Goal: Task Accomplishment & Management: Complete application form

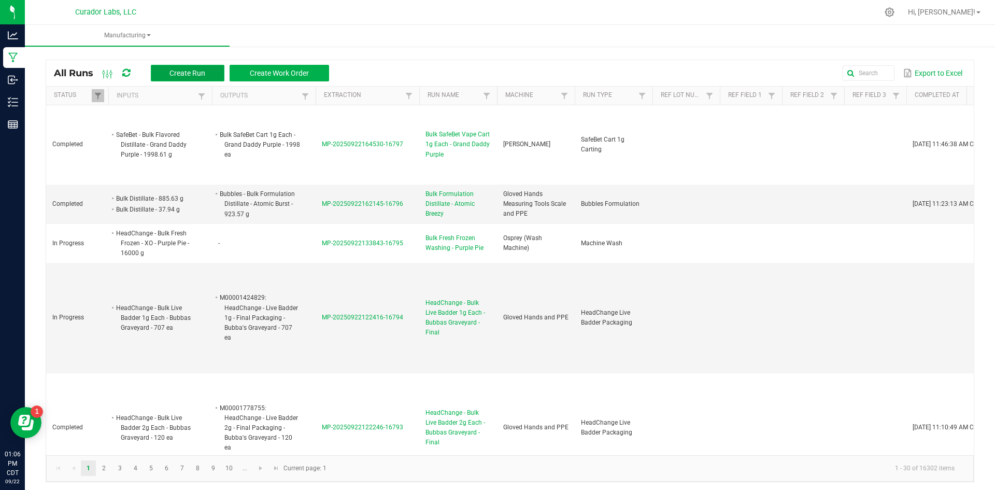
click at [166, 73] on button "Create Run" at bounding box center [188, 73] width 74 height 17
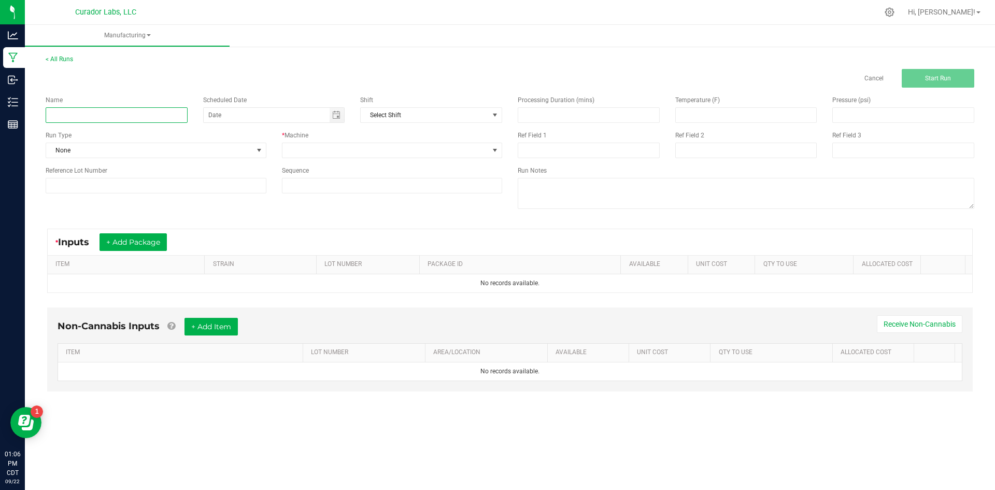
click at [91, 113] on input at bounding box center [117, 115] width 142 height 16
click at [87, 120] on input "Bulk SafBe" at bounding box center [117, 115] width 142 height 16
type input "Bulk SafeBet Vape Cart 1g Each - Green Crack"
click at [148, 148] on span "None" at bounding box center [149, 150] width 207 height 15
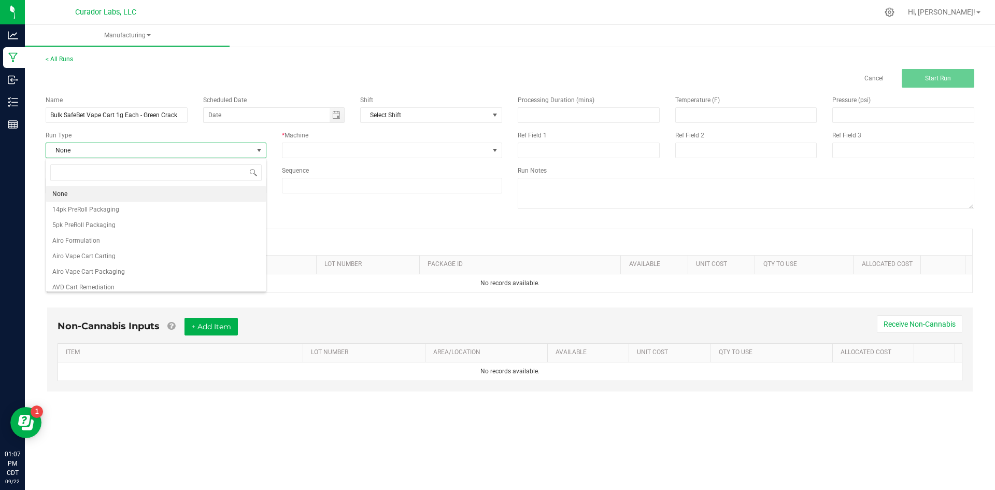
scroll to position [16, 220]
type input "cart"
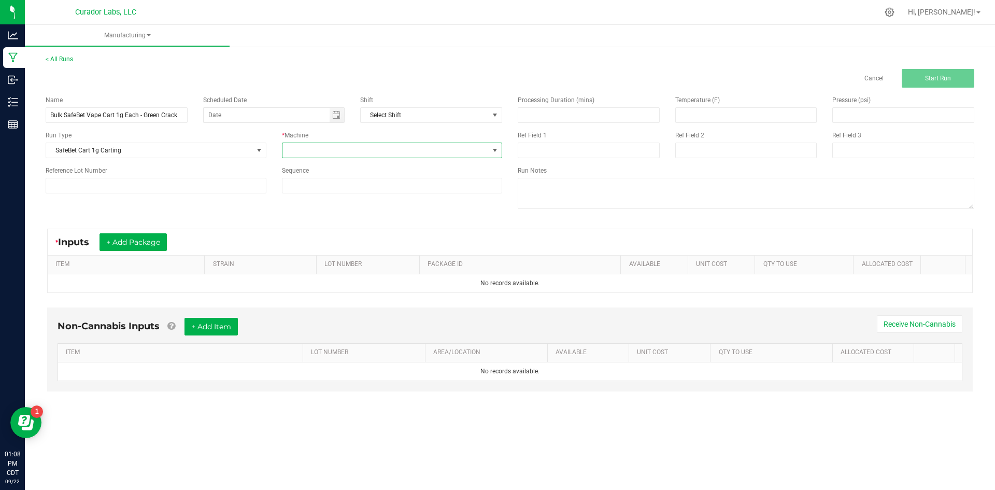
click at [322, 151] on span at bounding box center [385, 150] width 207 height 15
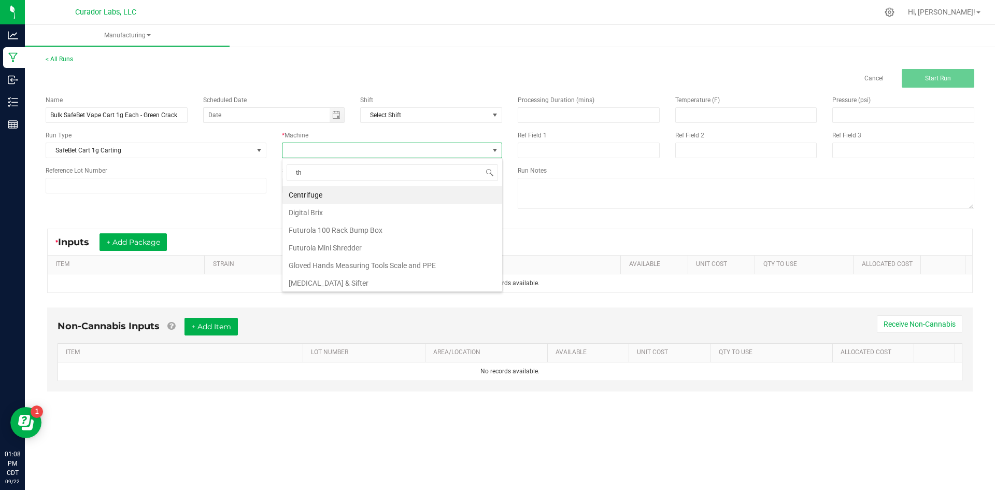
type input "tho"
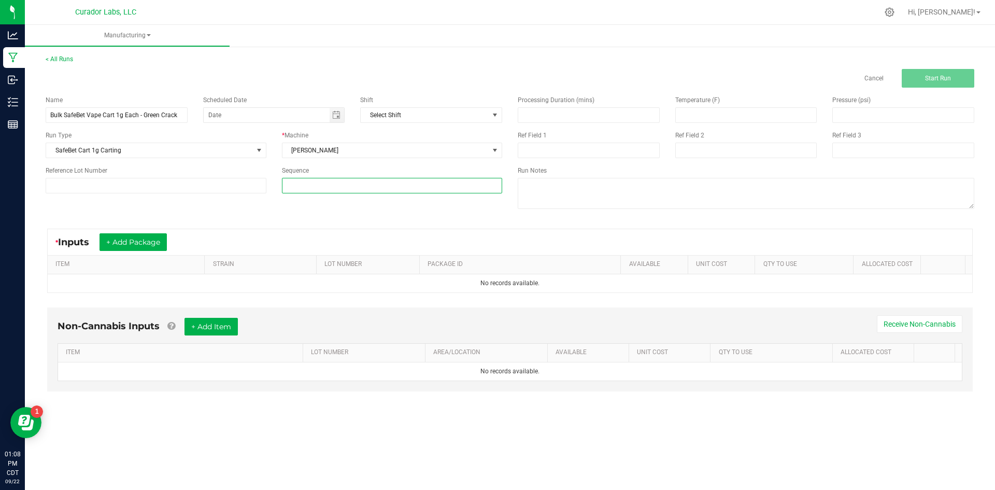
click at [301, 185] on input at bounding box center [392, 185] width 220 height 15
type input "5"
click at [149, 237] on button "+ Add Package" at bounding box center [132, 242] width 67 height 18
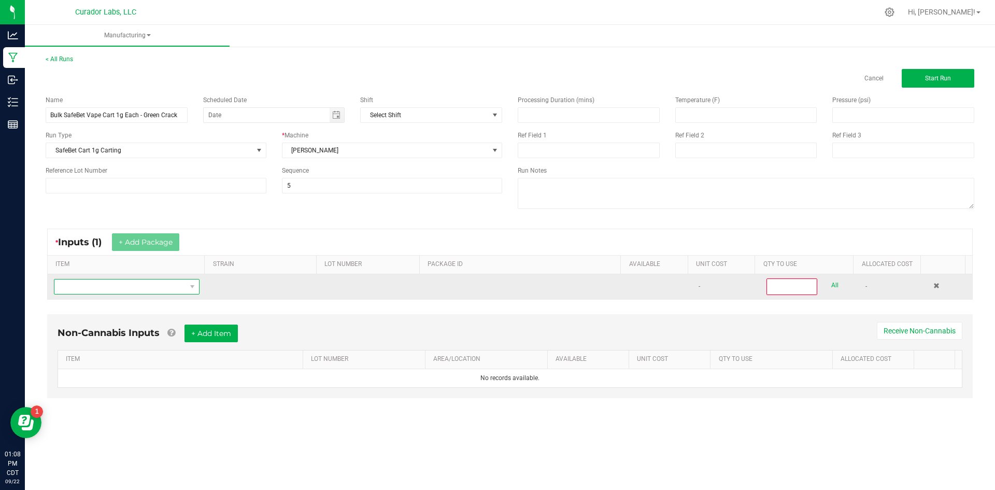
click at [122, 289] on span "NO DATA FOUND" at bounding box center [120, 286] width 132 height 15
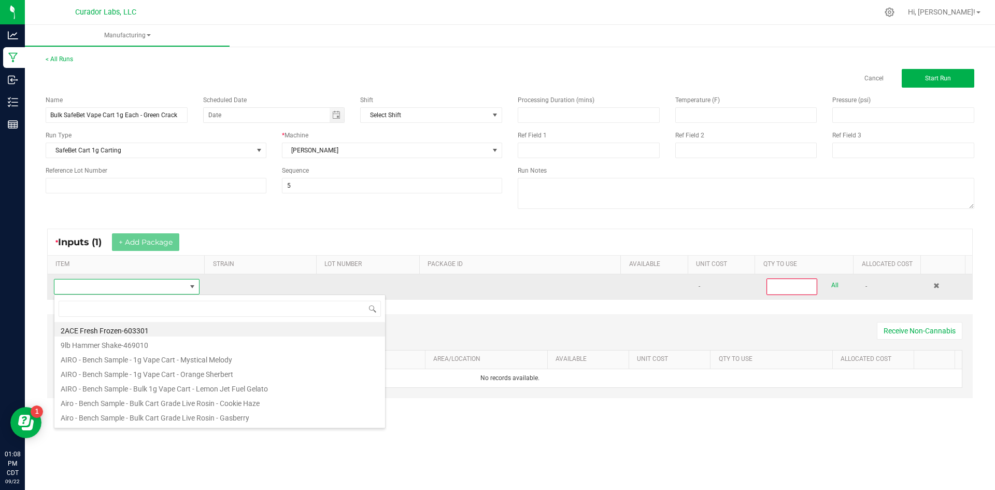
scroll to position [16, 143]
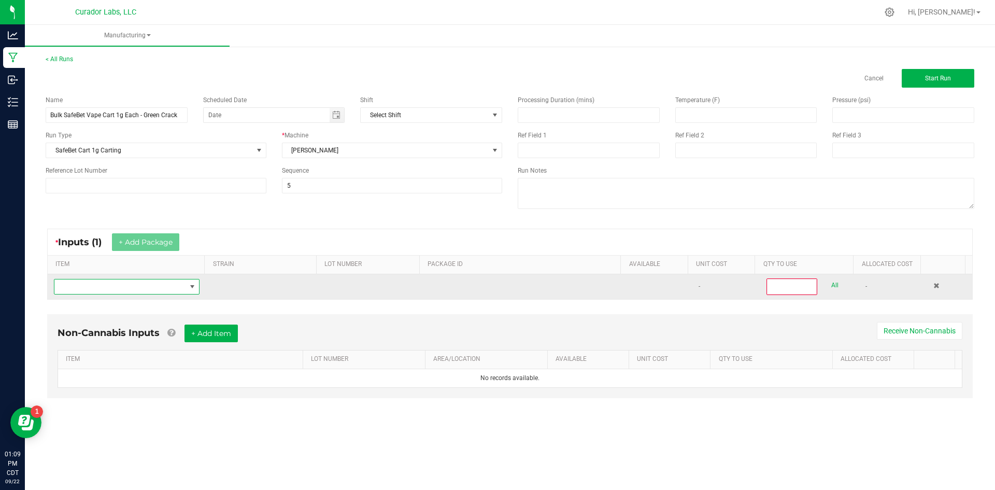
click at [143, 287] on span "NO DATA FOUND" at bounding box center [120, 286] width 132 height 15
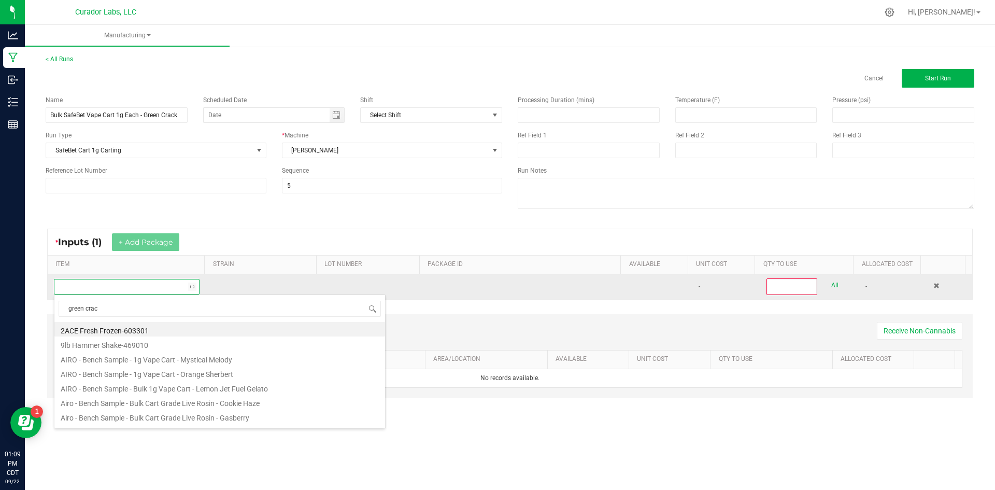
type input "green crack"
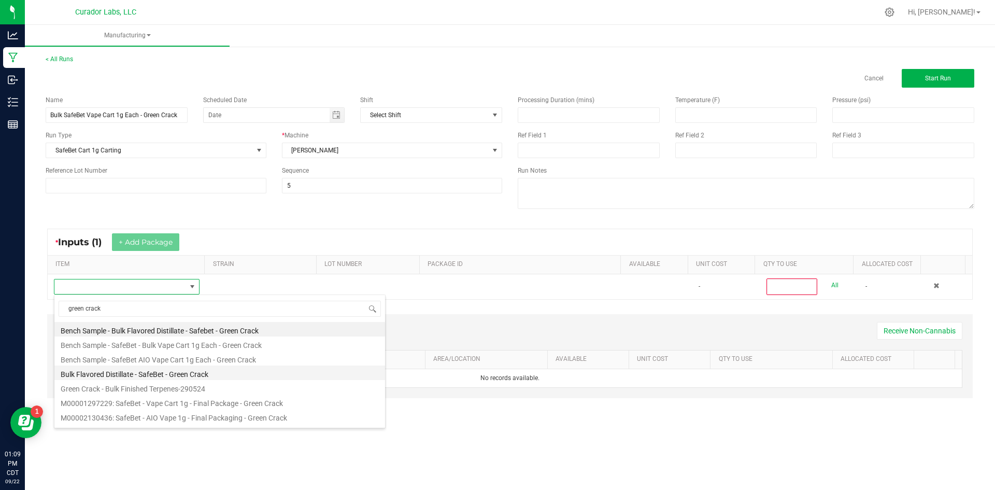
click at [164, 378] on li "Bulk Flavored Distillate - SafeBet - Green Crack" at bounding box center [219, 372] width 330 height 15
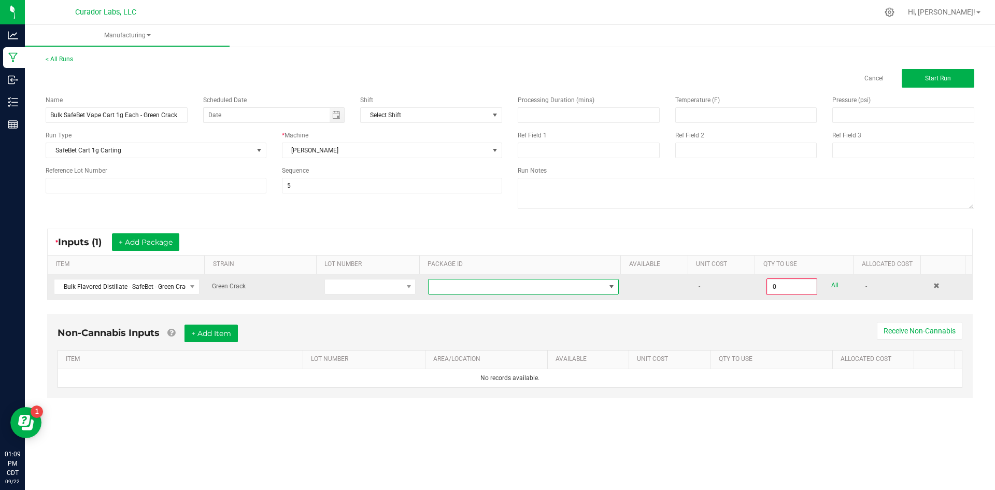
click at [451, 287] on span at bounding box center [516, 286] width 177 height 15
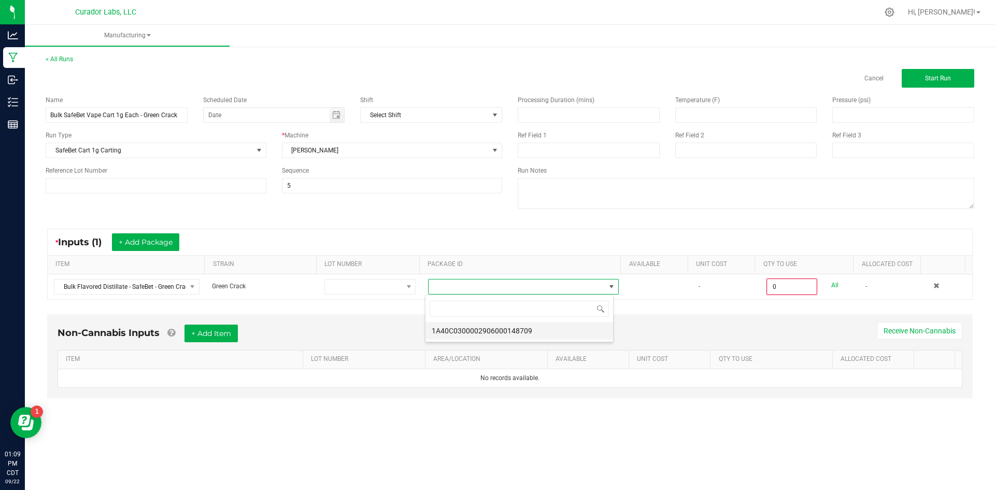
scroll to position [16, 189]
click at [452, 332] on li "1A40C0300002906000148709" at bounding box center [519, 331] width 188 height 18
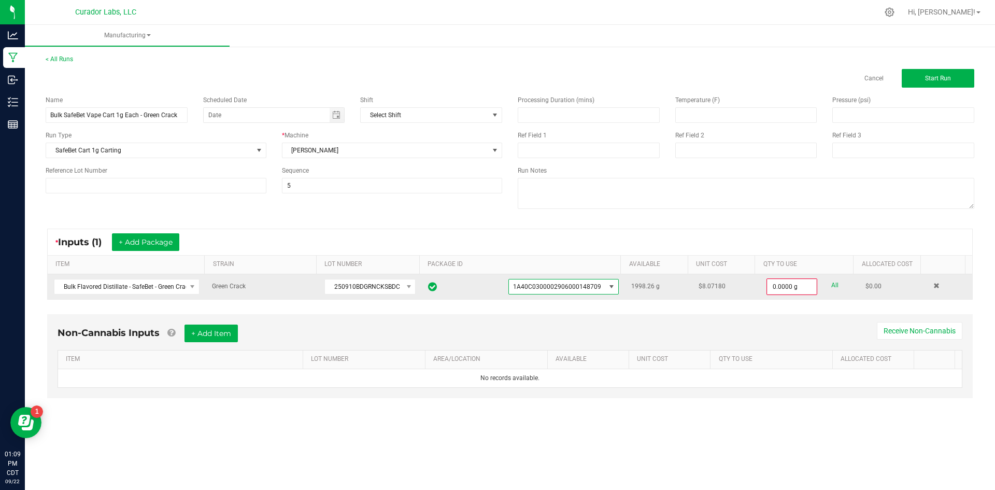
click at [831, 287] on link "All" at bounding box center [834, 285] width 7 height 14
type input "1998.2600 g"
click at [206, 333] on button "+ Add Item" at bounding box center [210, 332] width 53 height 18
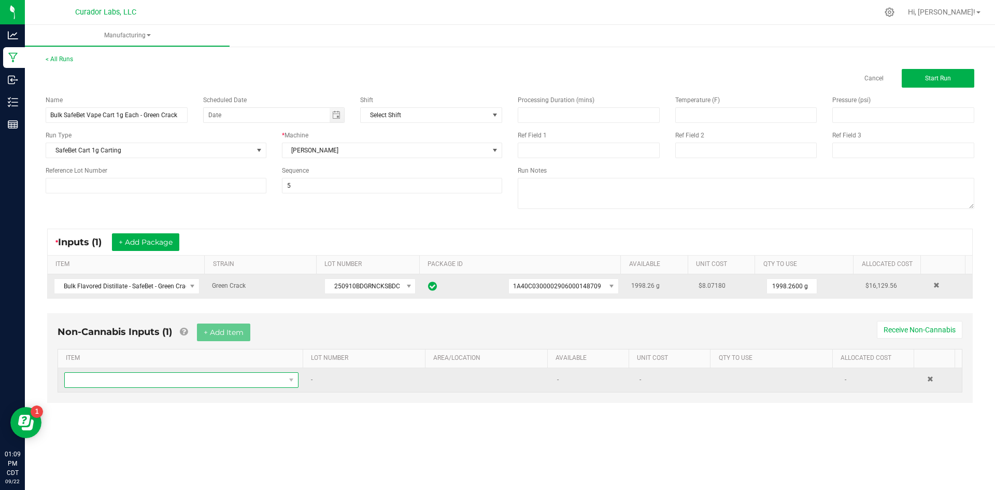
click at [143, 380] on span "NO DATA FOUND" at bounding box center [175, 379] width 220 height 15
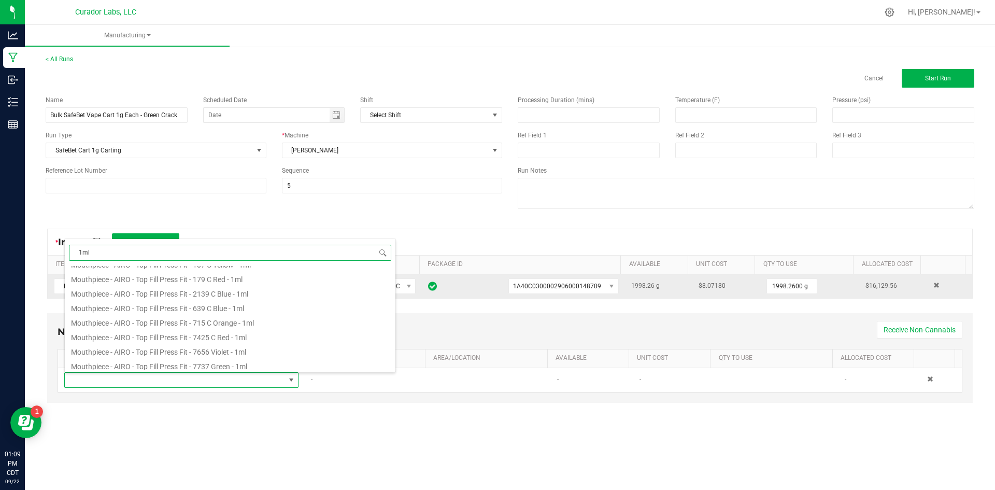
scroll to position [199, 0]
type input "1"
type input "safebet"
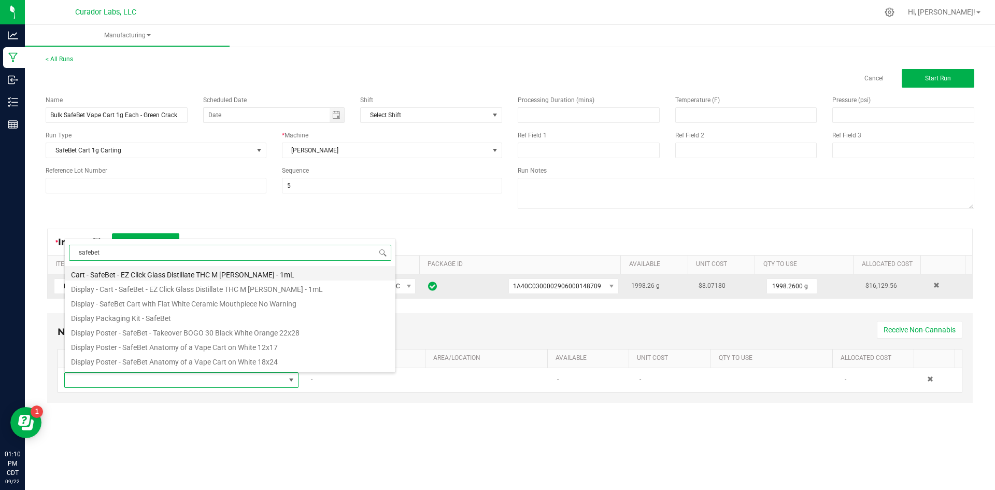
click at [142, 277] on li "Cart - SafeBet - EZ Click Glass Distillate THC M Diamond MJ - 1mL" at bounding box center [230, 273] width 330 height 15
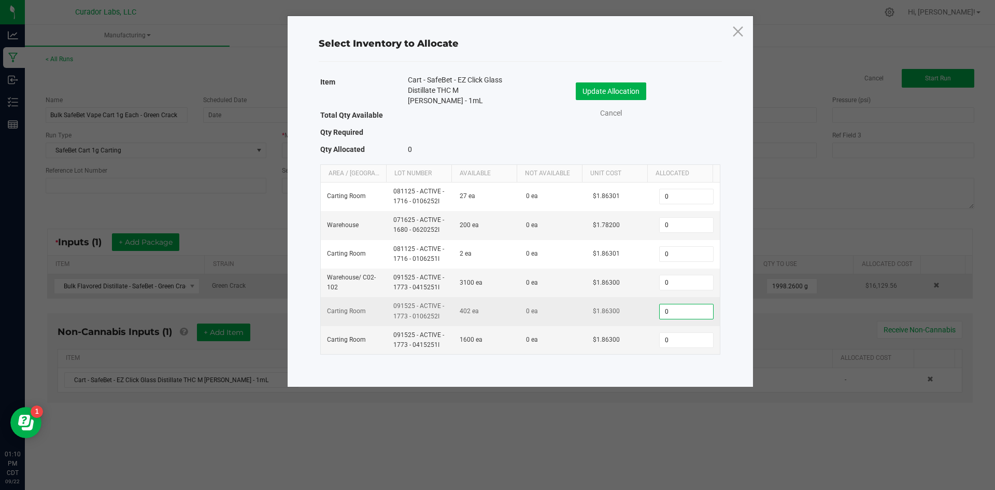
click at [664, 311] on input "0" at bounding box center [685, 311] width 53 height 15
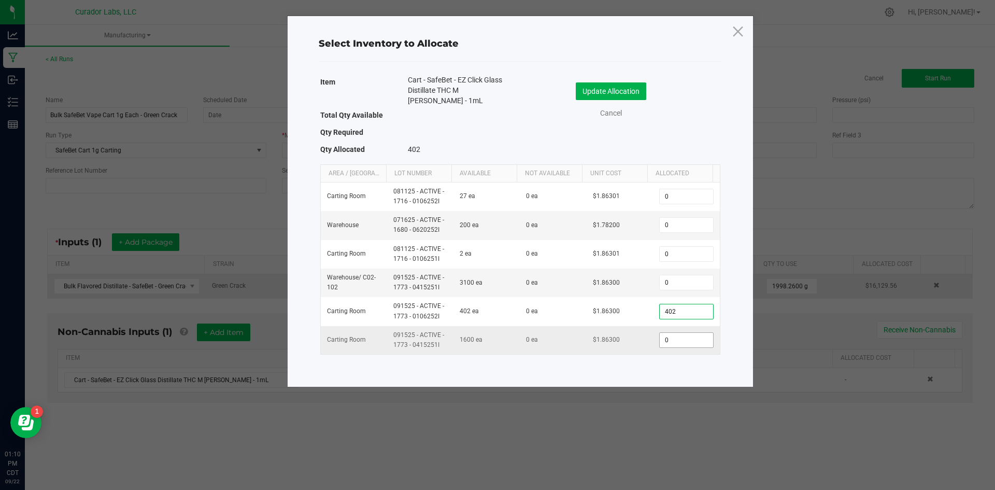
type input "402"
click at [687, 333] on input "0" at bounding box center [685, 340] width 53 height 15
click at [643, 370] on div "Item Cart - SafeBet - EZ Click Glass Distillate THC M Diamond MJ - 1mL Total Qt…" at bounding box center [520, 222] width 419 height 298
click at [668, 341] on input "1506" at bounding box center [685, 340] width 53 height 15
click at [668, 342] on input "1506" at bounding box center [685, 340] width 53 height 15
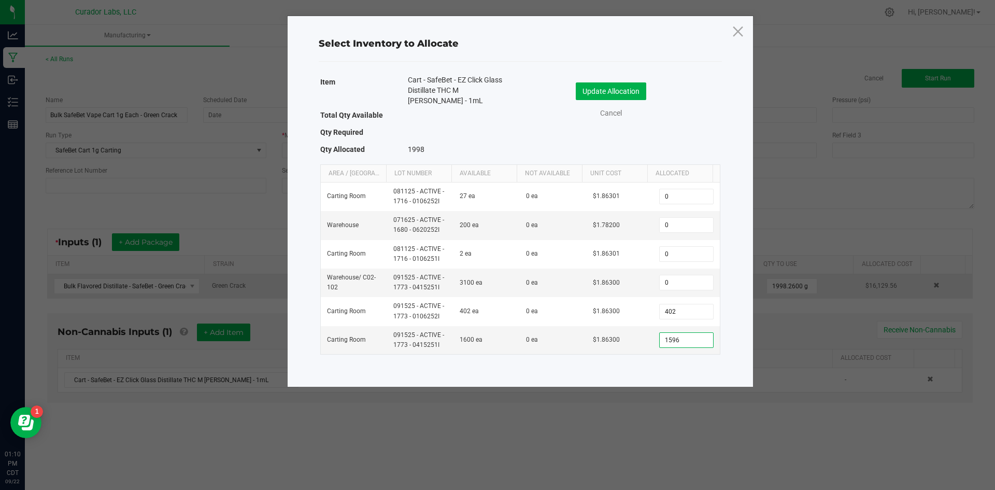
type input "1,596"
click at [694, 367] on div "Item Cart - SafeBet - EZ Click Glass Distillate THC M Diamond MJ - 1mL Total Qt…" at bounding box center [520, 222] width 419 height 298
click at [610, 85] on button "Update Allocation" at bounding box center [610, 91] width 70 height 18
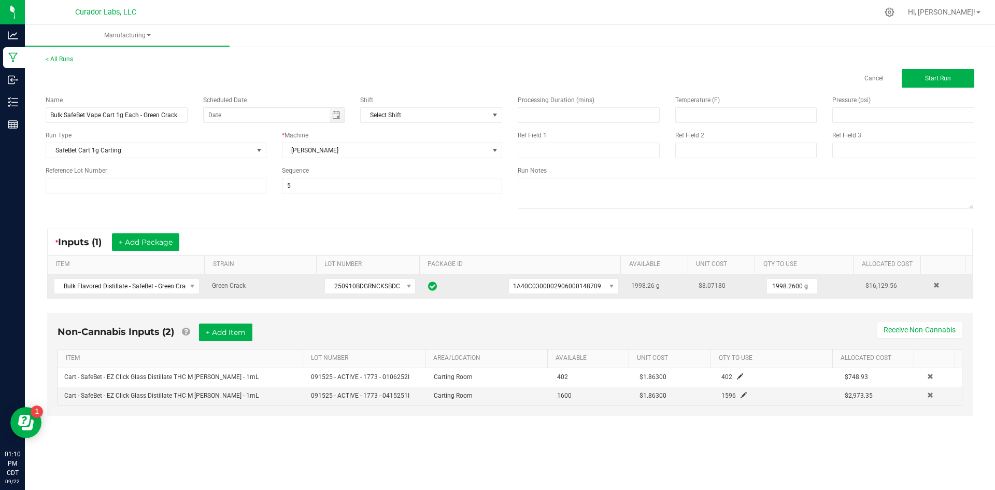
click at [594, 334] on div "Non-Cannabis Inputs (2) + Add Item Receive Non-Cannabis" at bounding box center [509, 335] width 904 height 25
click at [234, 336] on button "+ Add Item" at bounding box center [225, 332] width 53 height 18
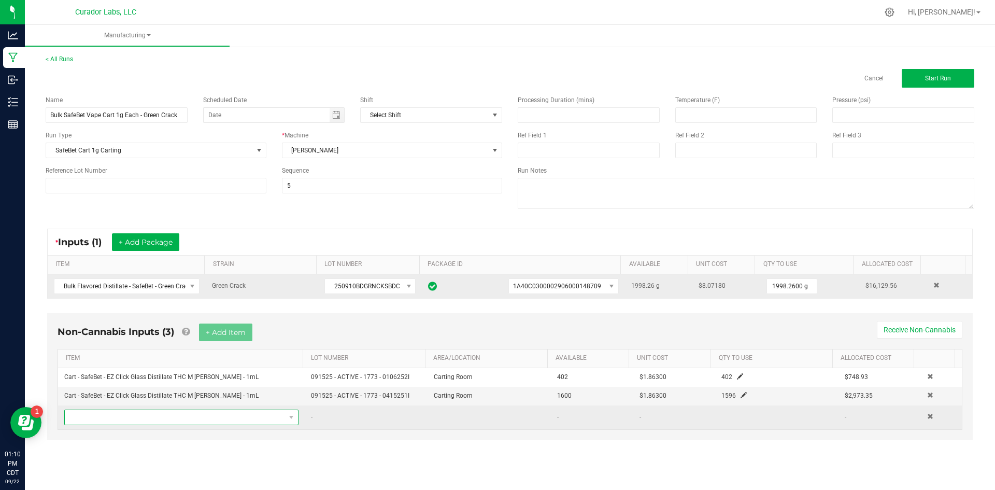
click at [180, 417] on span "NO DATA FOUND" at bounding box center [175, 417] width 220 height 15
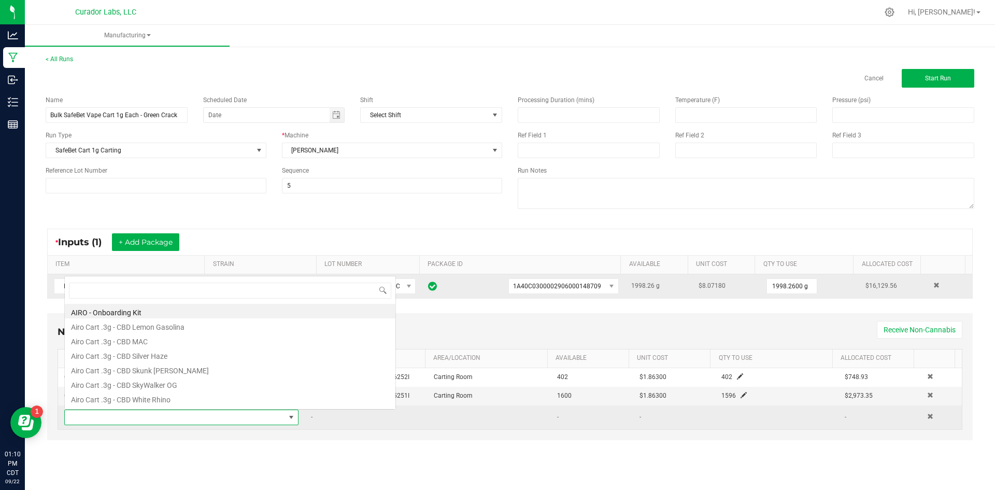
scroll to position [16, 230]
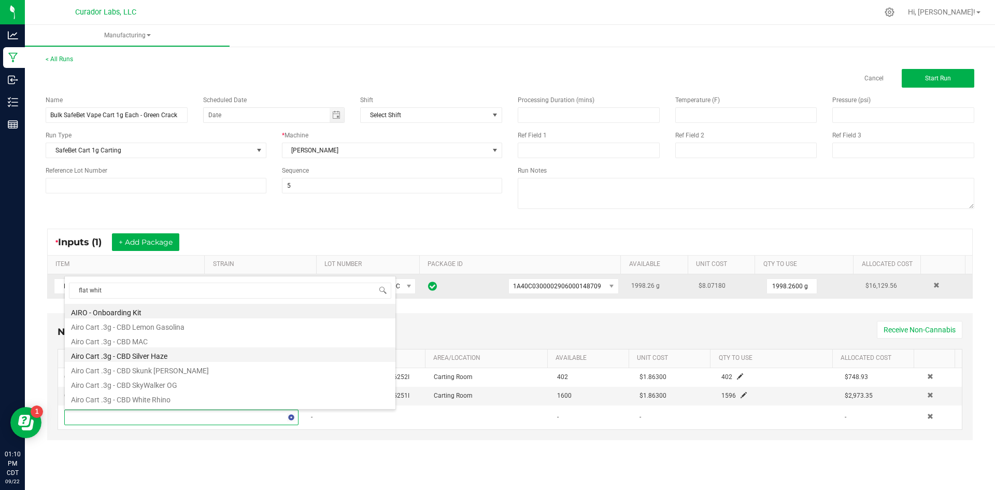
type input "flat white"
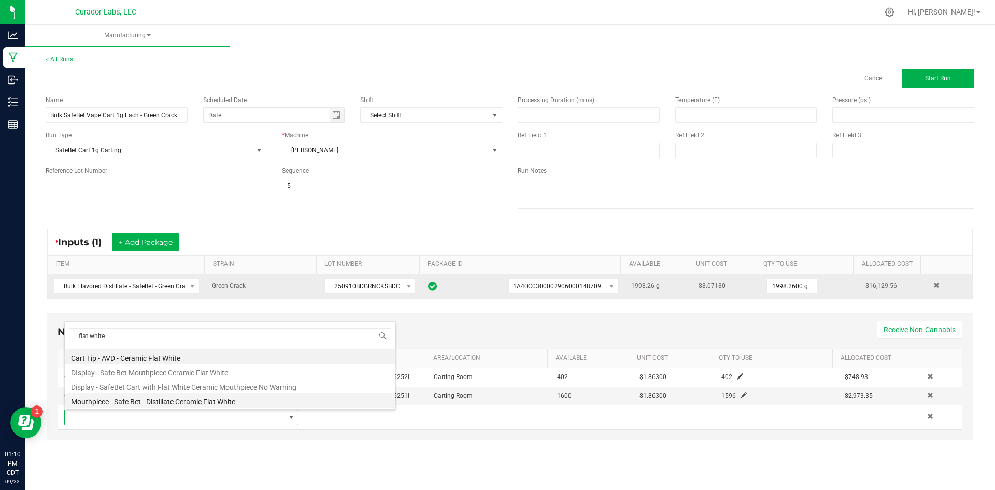
click at [154, 401] on li "Mouthpiece - Safe Bet - Distillate Ceramic Flat White" at bounding box center [230, 400] width 330 height 15
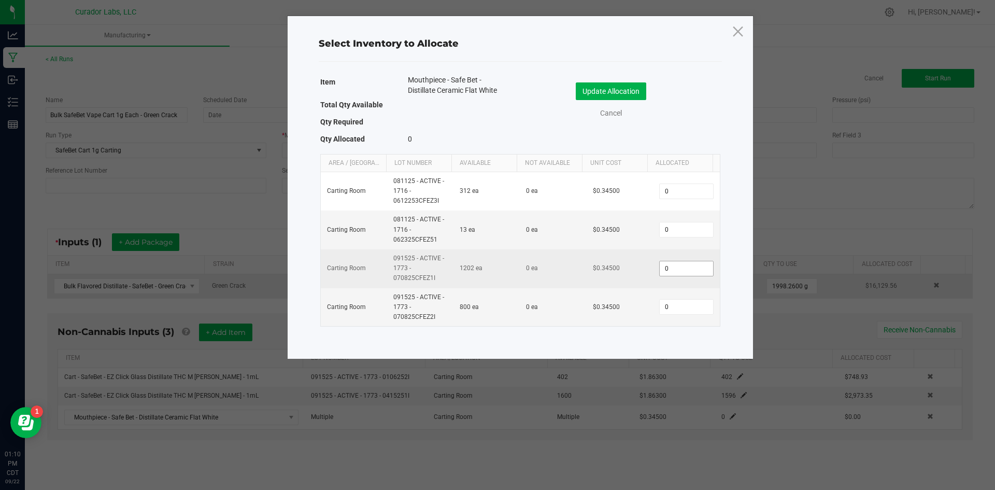
click at [660, 271] on input "0" at bounding box center [685, 268] width 53 height 15
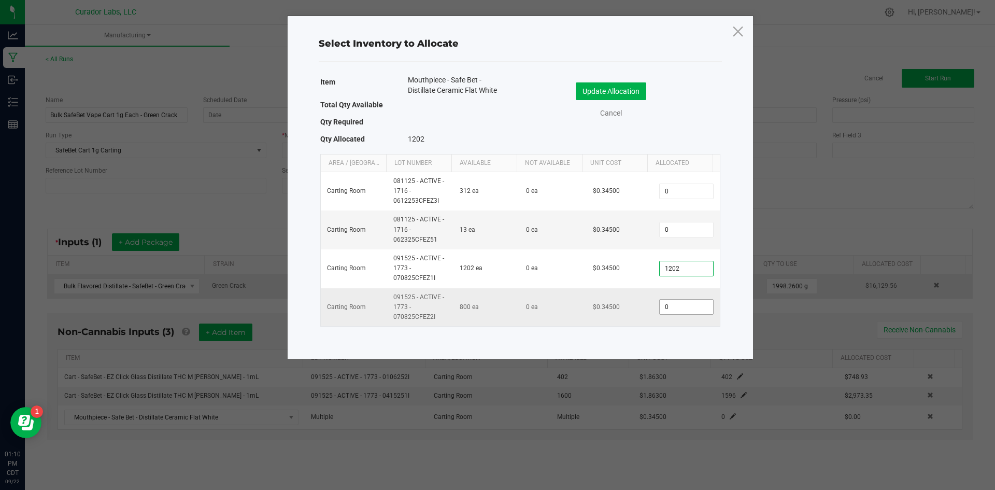
type input "1,202"
click at [661, 301] on input "0" at bounding box center [685, 306] width 53 height 15
type input "796"
drag, startPoint x: 601, startPoint y: 352, endPoint x: 597, endPoint y: 335, distance: 17.1
click at [600, 352] on div "Select Inventory to Allocate Item Mouthpiece - Safe Bet - Distillate Ceramic Fl…" at bounding box center [519, 187] width 465 height 342
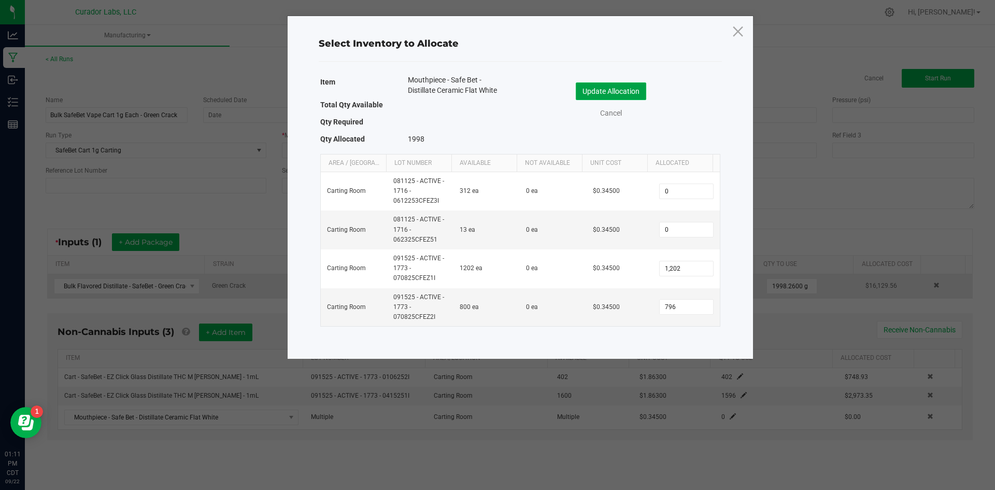
click at [616, 97] on button "Update Allocation" at bounding box center [610, 91] width 70 height 18
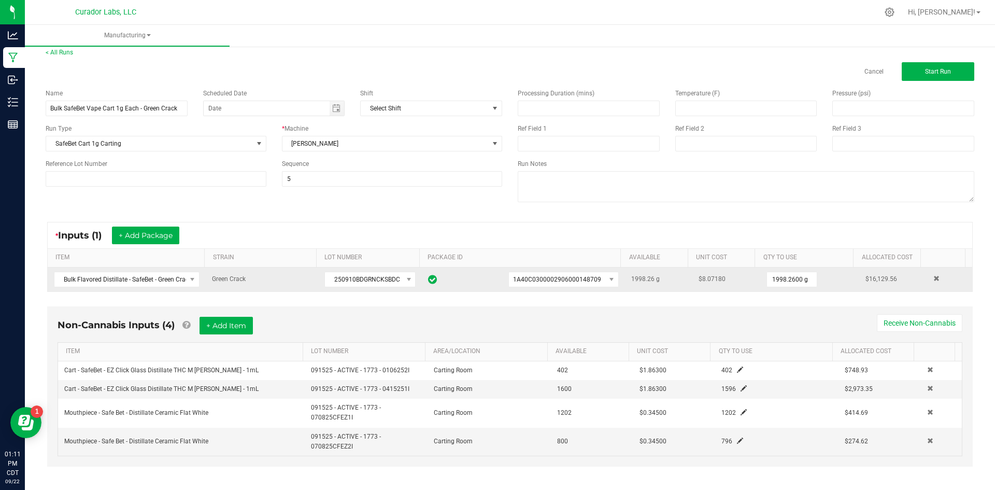
scroll to position [0, 0]
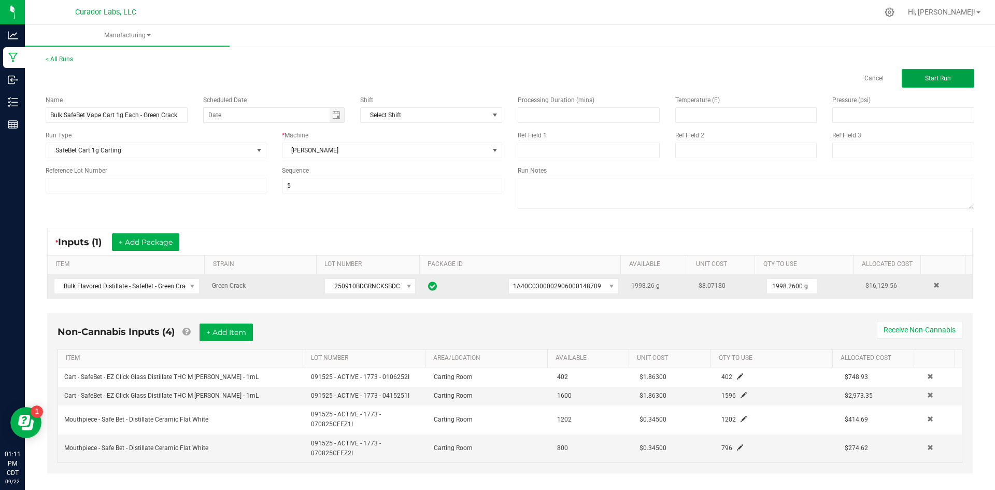
click at [911, 80] on button "Start Run" at bounding box center [937, 78] width 73 height 19
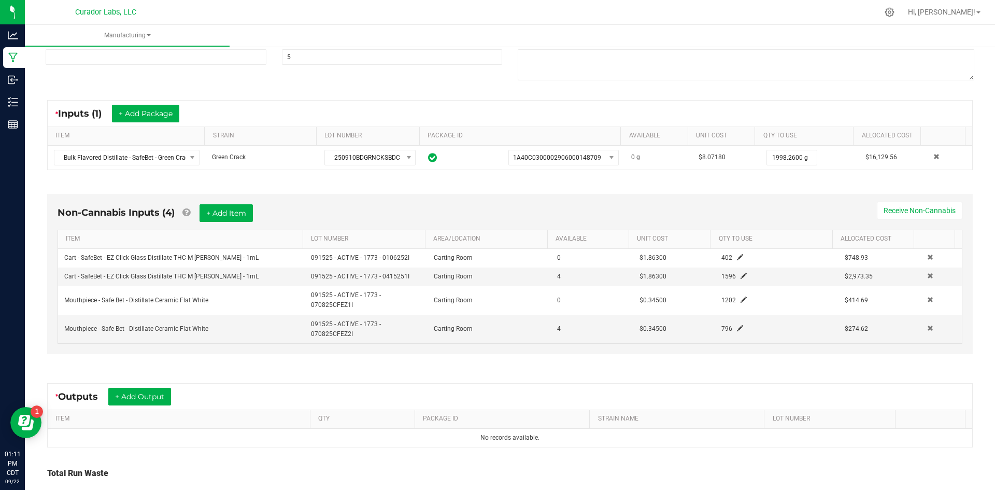
scroll to position [225, 0]
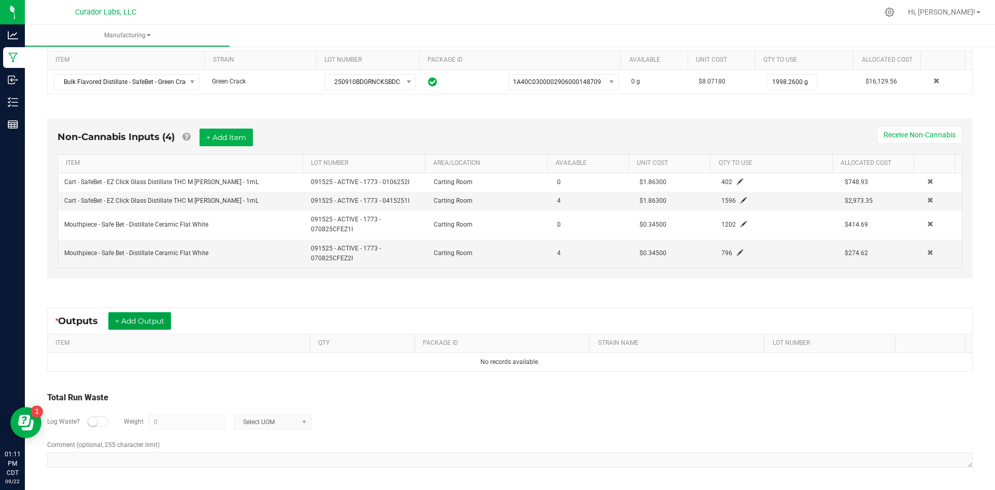
click at [143, 320] on button "+ Add Output" at bounding box center [139, 321] width 63 height 18
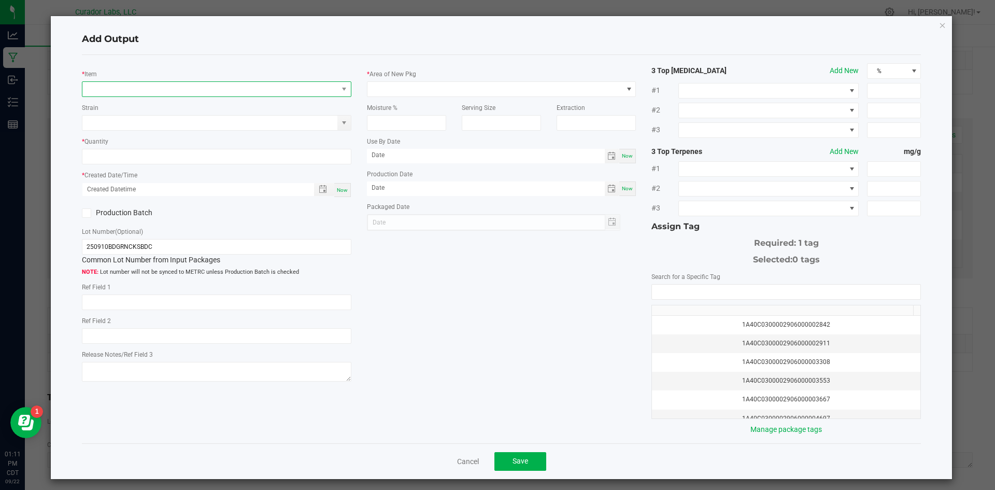
click at [106, 96] on span "NO DATA FOUND" at bounding box center [216, 89] width 269 height 16
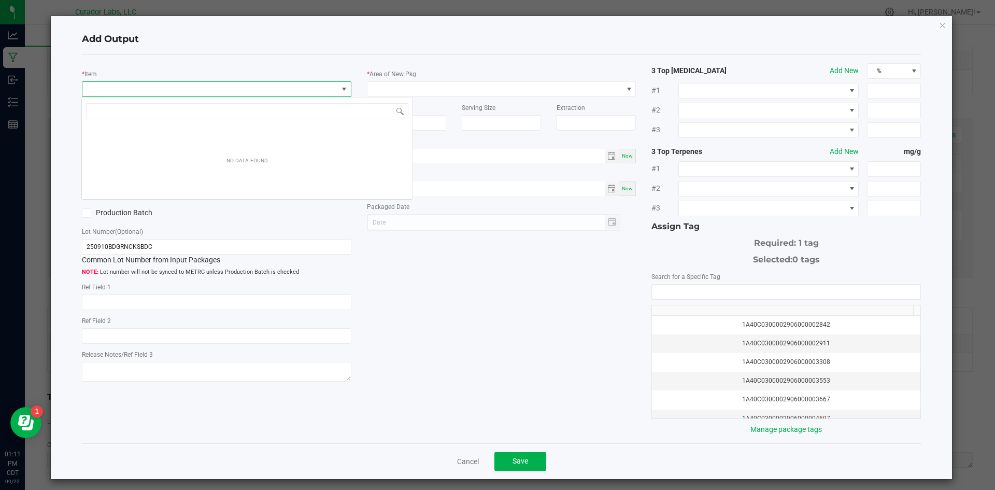
scroll to position [16, 267]
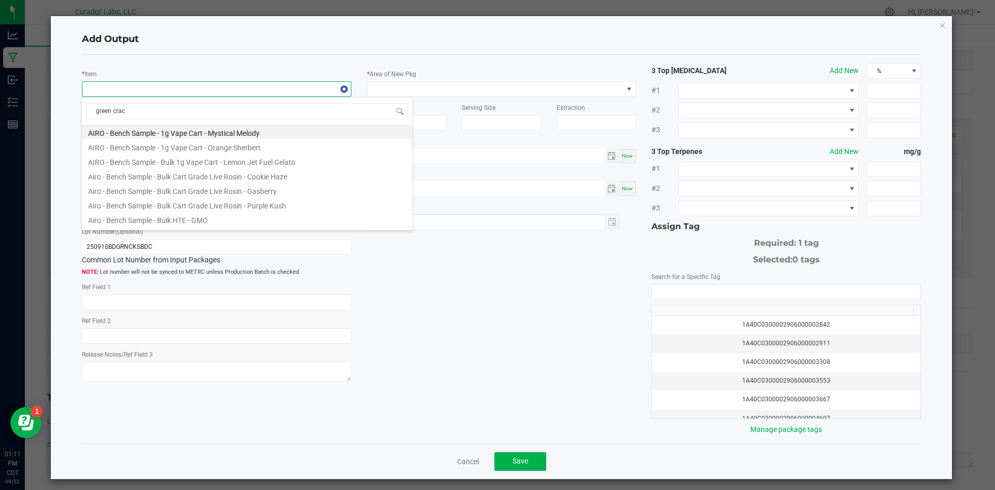
type input "green crack"
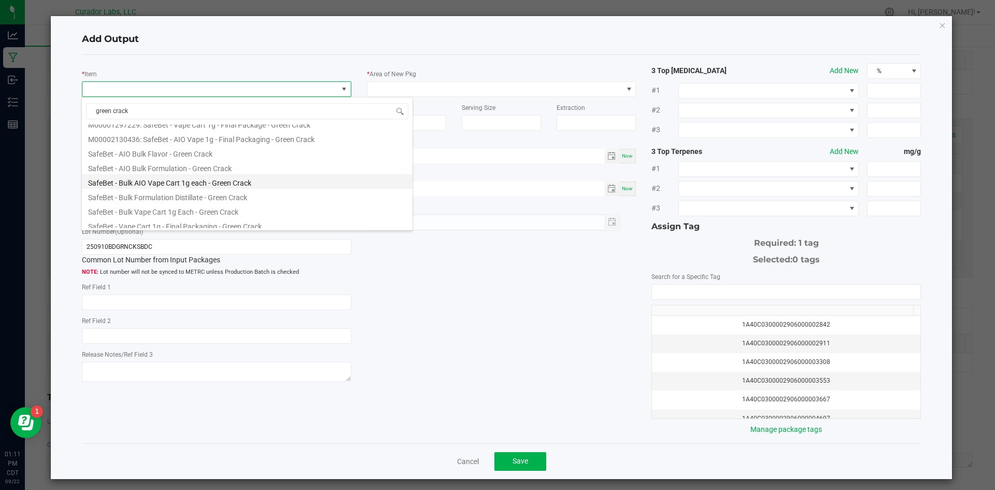
scroll to position [70, 0]
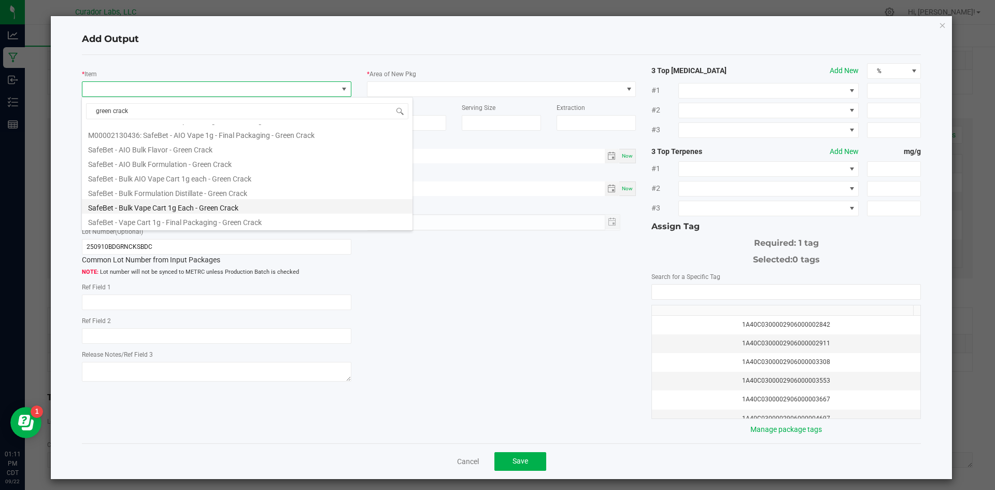
click at [193, 211] on li "SafeBet - Bulk Vape Cart 1g Each - Green Crack" at bounding box center [247, 206] width 330 height 15
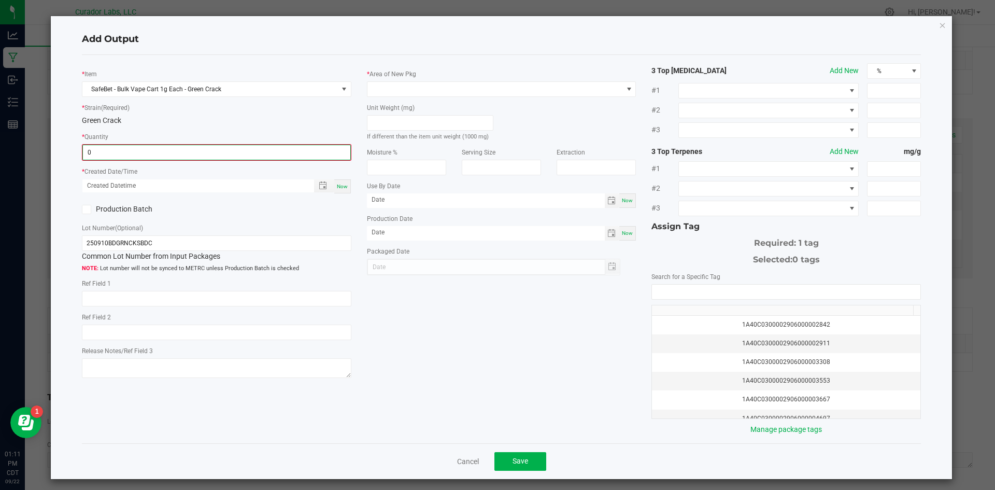
click at [157, 154] on input "0" at bounding box center [216, 152] width 267 height 15
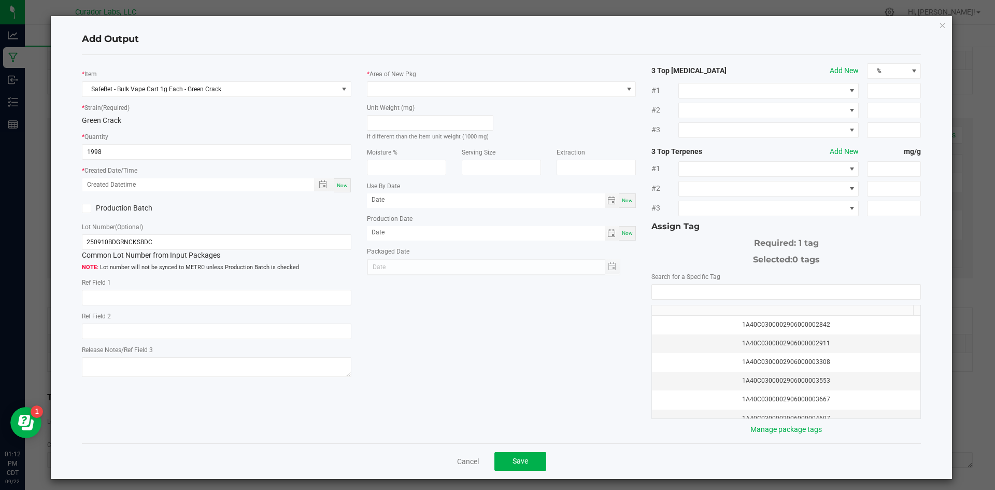
type input "1998 ea"
click at [343, 188] on span "Now" at bounding box center [342, 185] width 11 height 6
type input "09/22/2025 1:12 PM"
type input "[DATE]"
click at [140, 213] on label "Production Batch" at bounding box center [145, 208] width 127 height 11
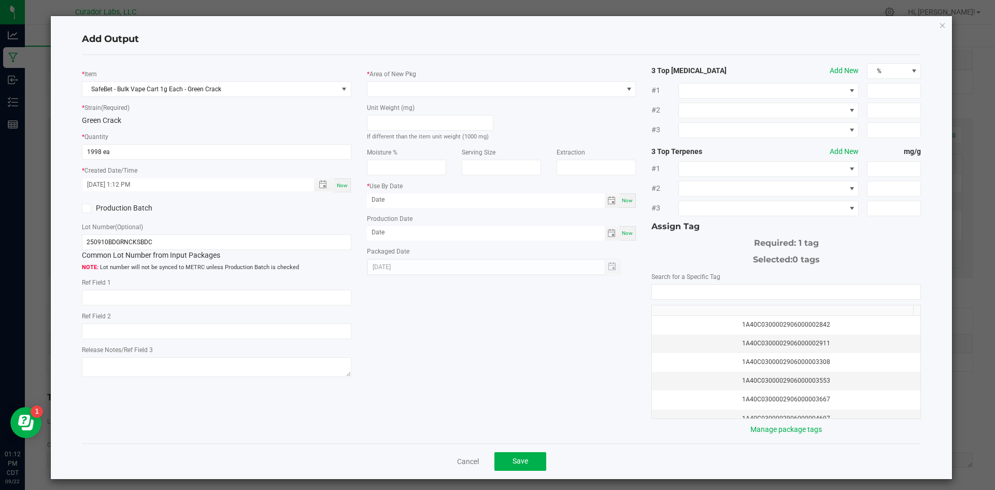
click at [0, 0] on input "Production Batch" at bounding box center [0, 0] width 0 height 0
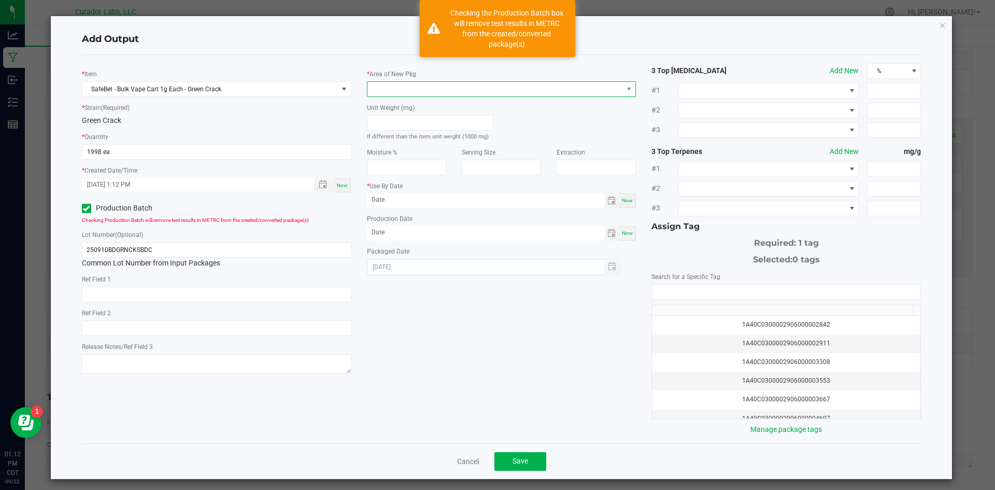
click at [414, 84] on span at bounding box center [494, 89] width 255 height 15
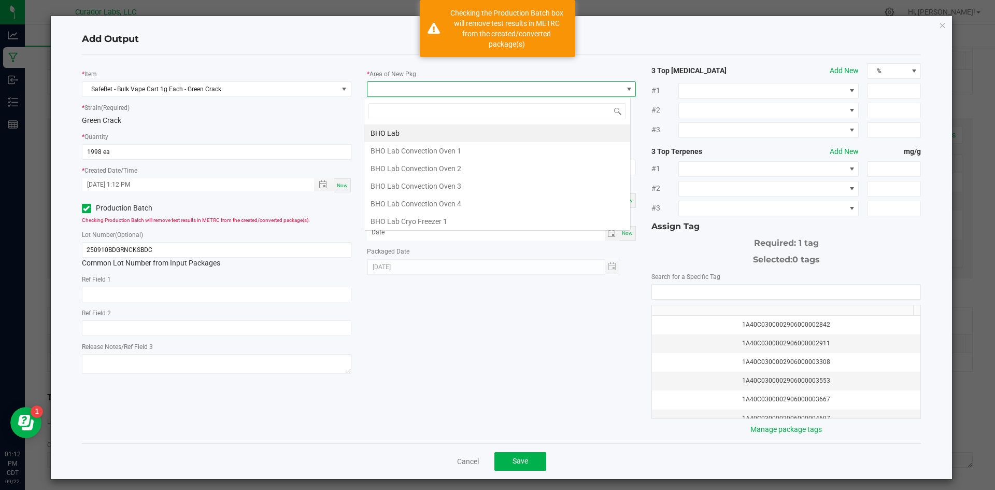
scroll to position [16, 267]
type input "vault"
click at [381, 217] on li "Vault" at bounding box center [497, 221] width 266 height 18
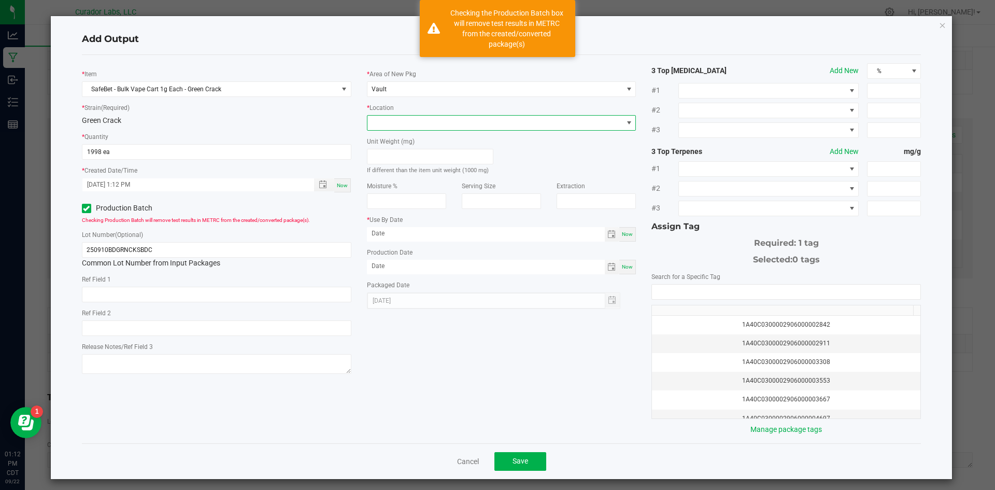
click at [409, 122] on span at bounding box center [494, 123] width 255 height 15
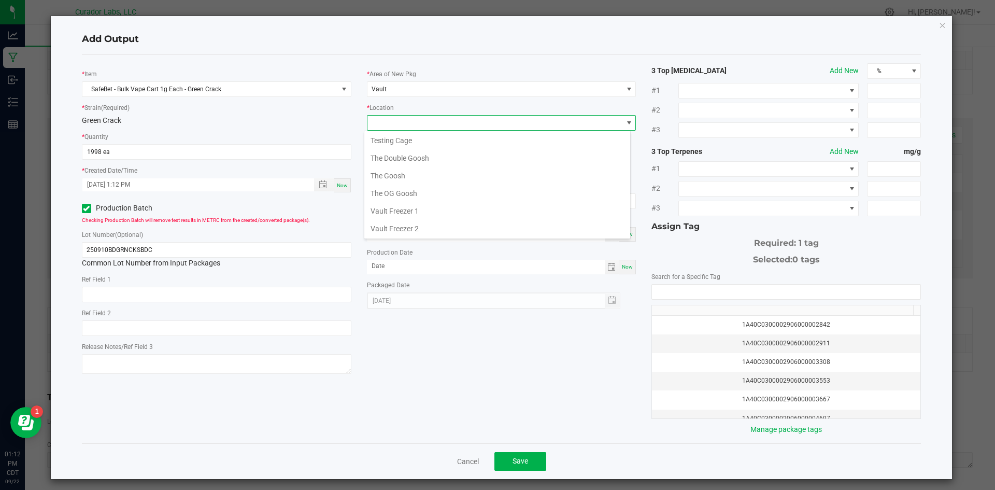
scroll to position [478, 0]
click at [412, 145] on li "Testing Cage" at bounding box center [497, 140] width 266 height 18
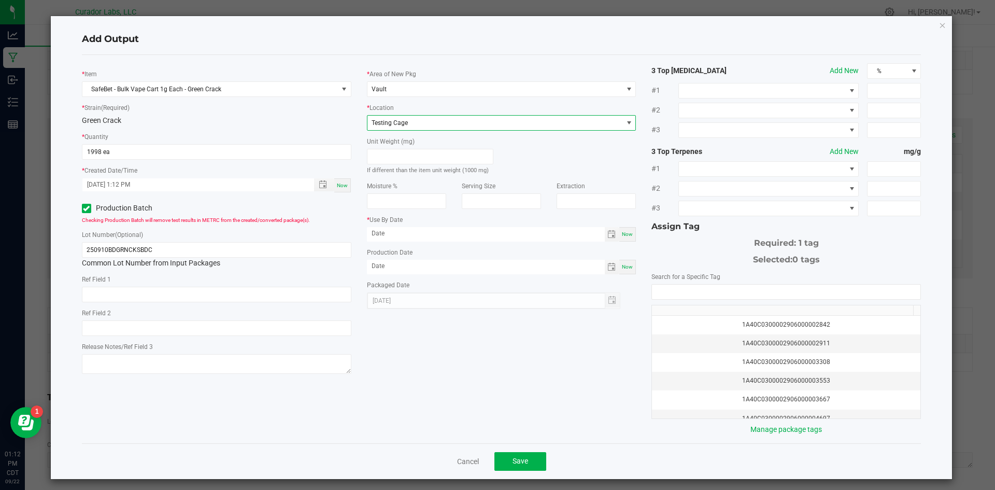
click at [624, 237] on span "Now" at bounding box center [627, 234] width 11 height 6
type input "[DATE]"
click at [622, 266] on span "Now" at bounding box center [627, 267] width 11 height 6
type input "[DATE]"
click at [444, 228] on input "[DATE]" at bounding box center [486, 233] width 238 height 13
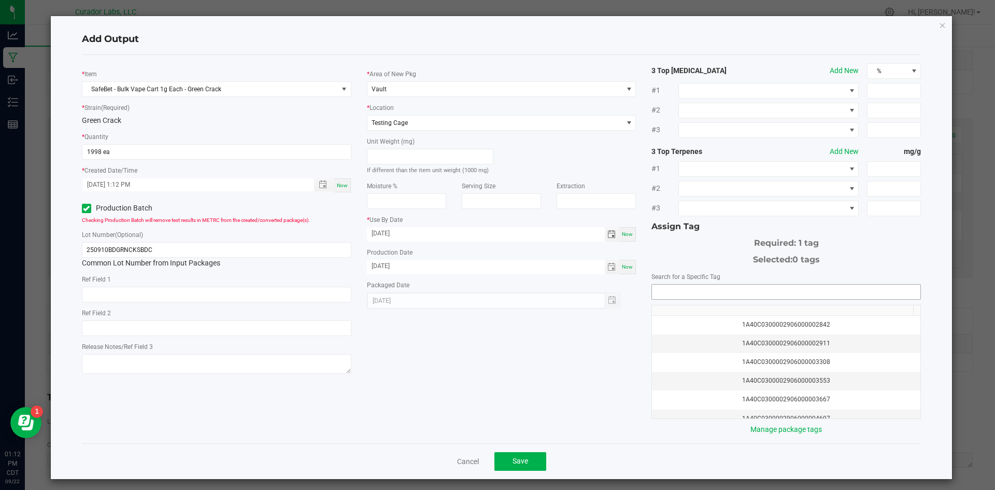
type input "09/22/2026"
click at [760, 297] on input "NO DATA FOUND" at bounding box center [786, 291] width 268 height 15
click at [743, 309] on li "1A40C0300002906000171022" at bounding box center [780, 310] width 266 height 18
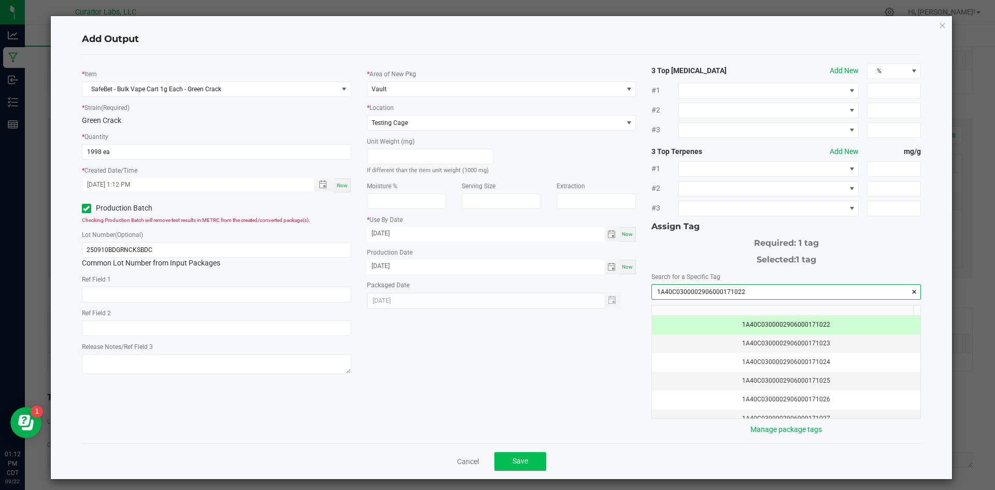
type input "1A40C0300002906000171022"
click at [528, 468] on button "Save" at bounding box center [520, 461] width 52 height 19
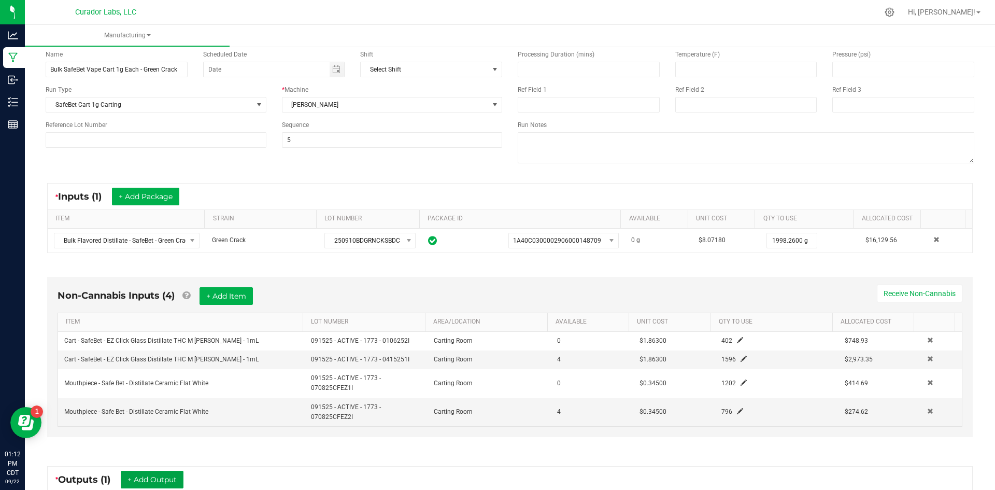
scroll to position [0, 0]
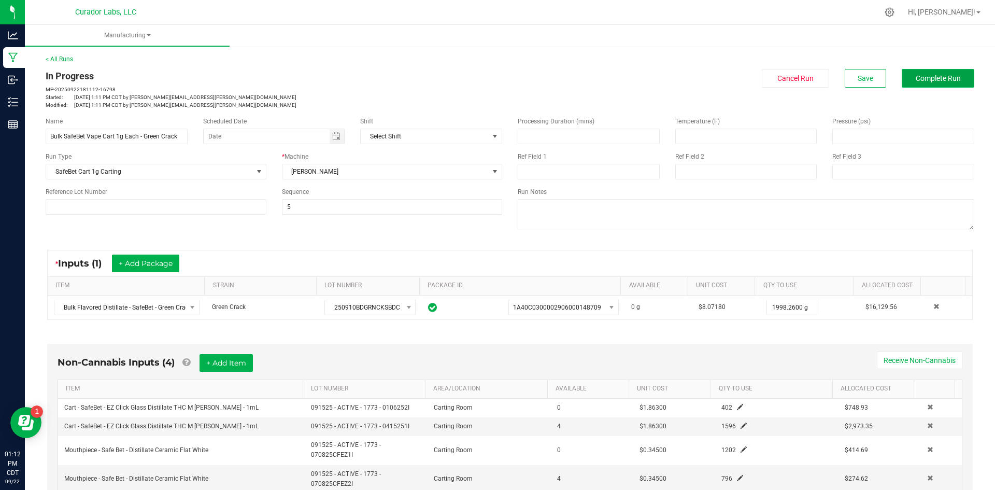
click at [901, 80] on button "Complete Run" at bounding box center [937, 78] width 73 height 19
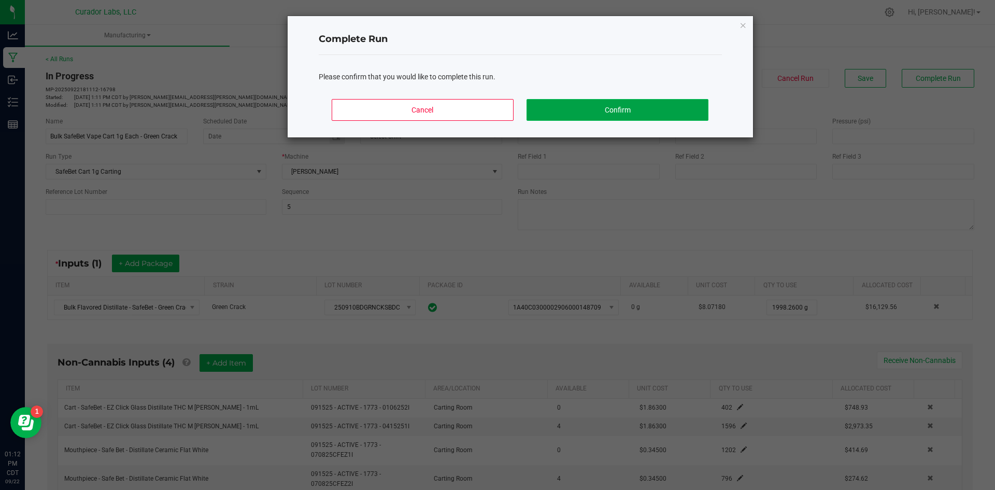
click at [563, 103] on button "Confirm" at bounding box center [616, 110] width 181 height 22
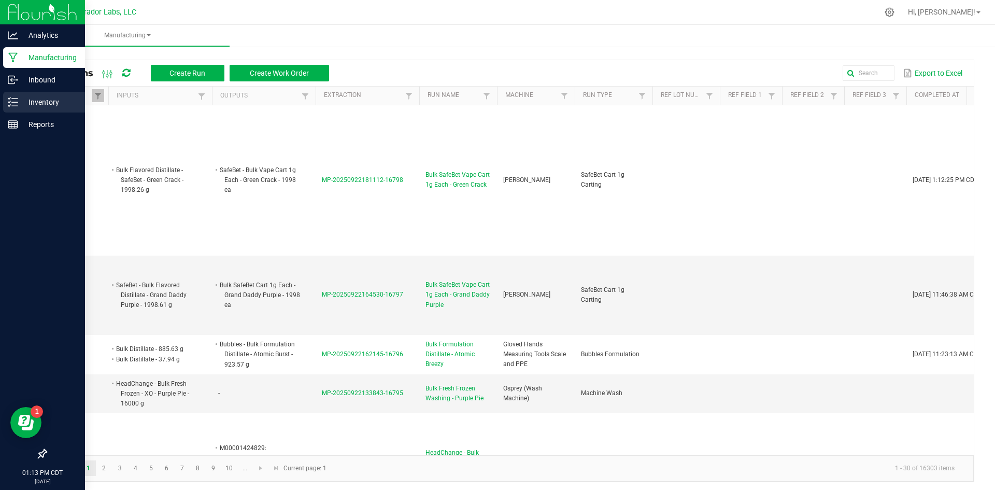
click at [11, 104] on icon at bounding box center [13, 102] width 10 height 10
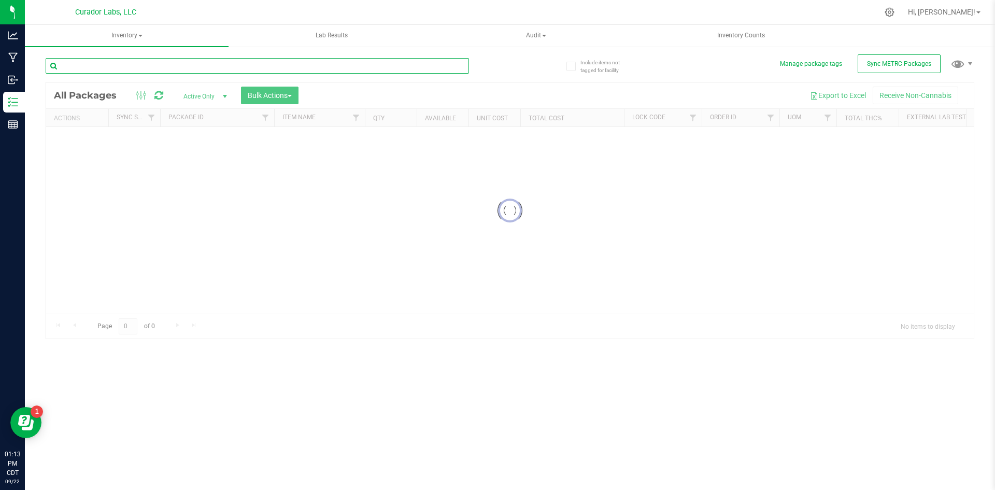
click at [136, 62] on input "text" at bounding box center [257, 66] width 423 height 16
type input "grand daddy"
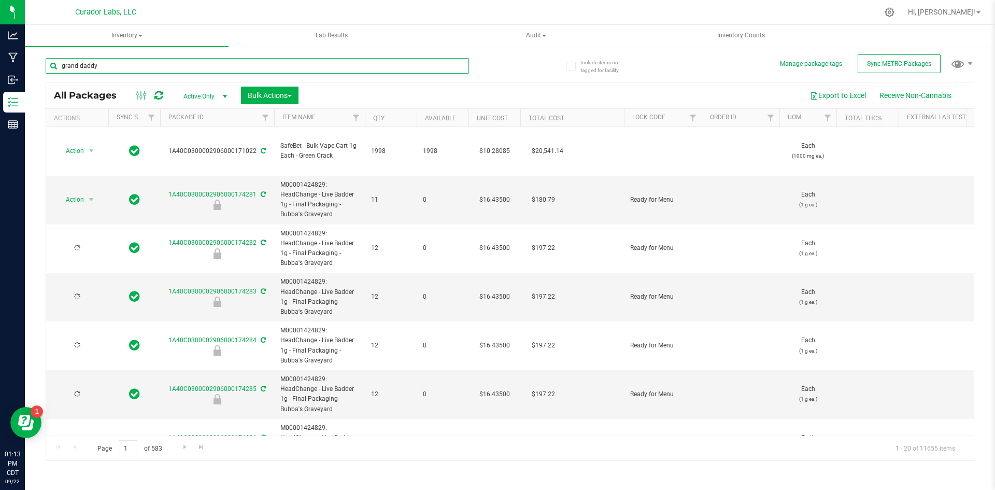
type input "[DATE]"
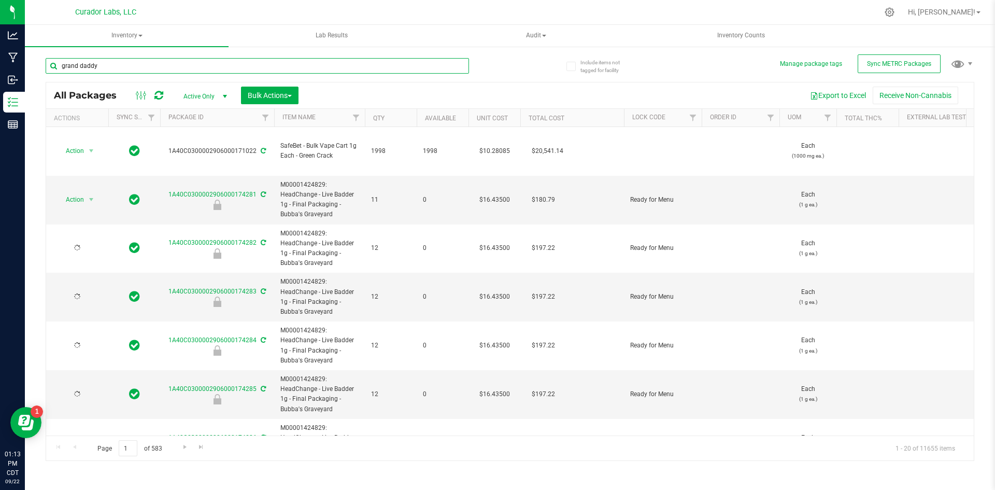
type input "[DATE]"
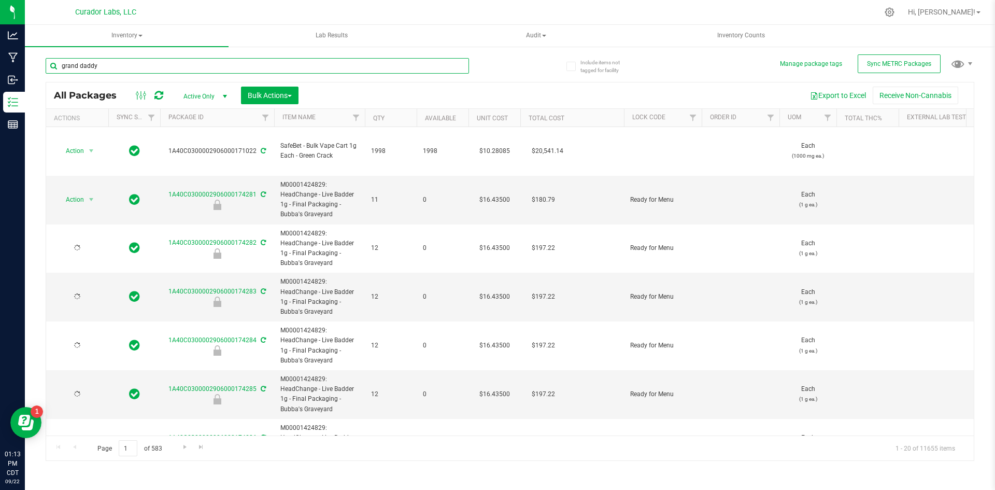
type input "[DATE]"
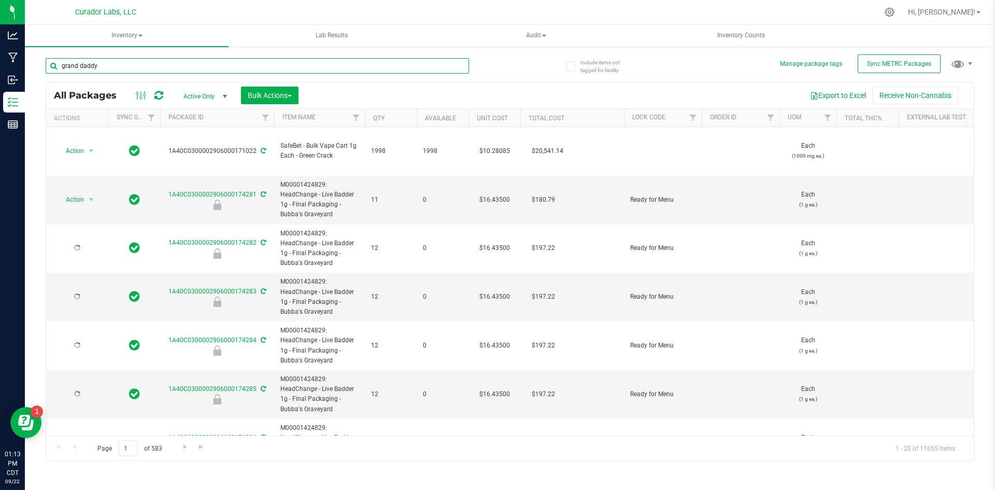
type input "[DATE]"
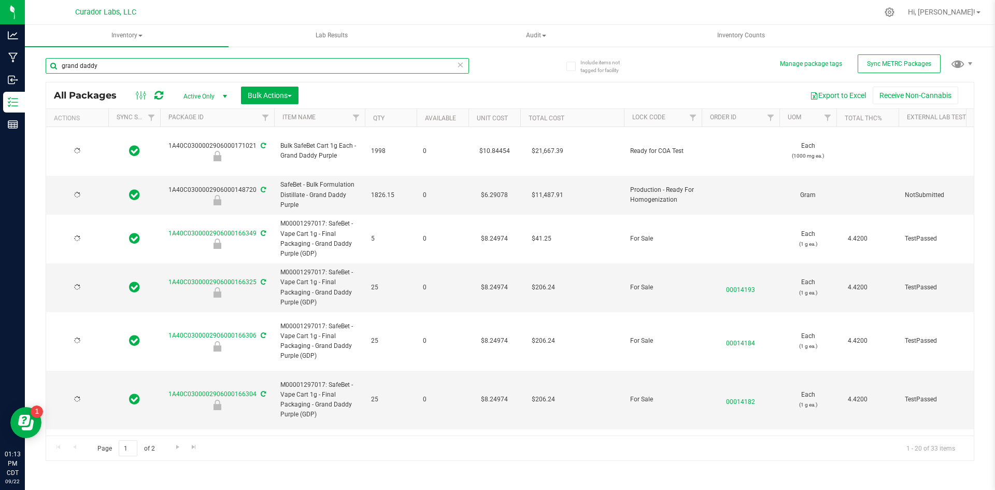
type input "[DATE]"
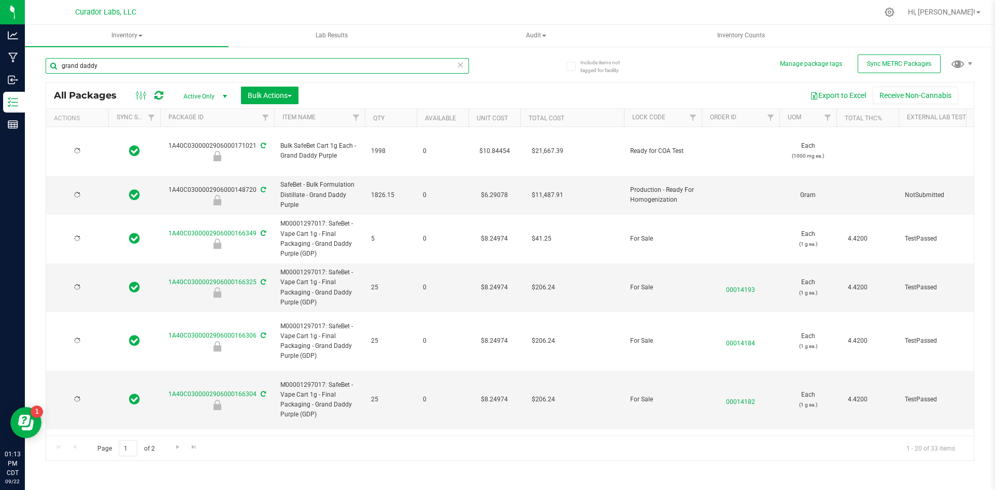
type input "[DATE]"
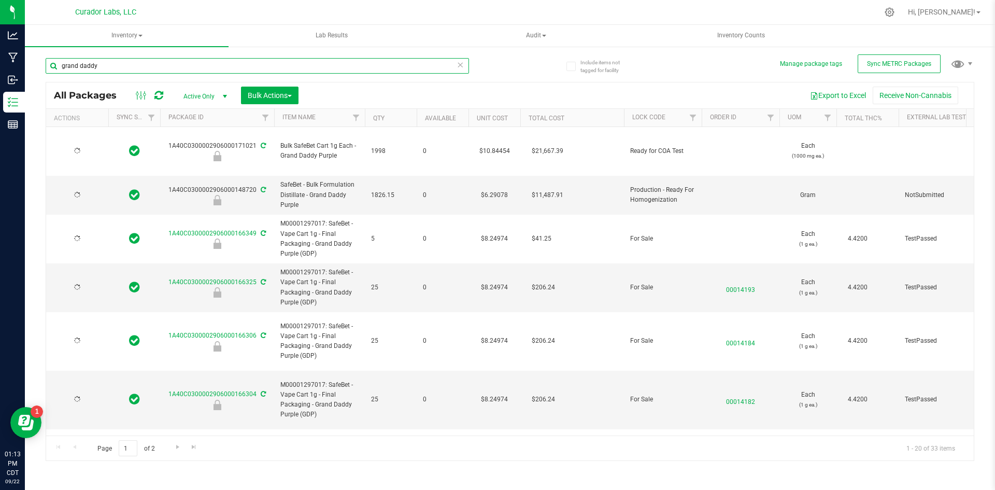
type input "[DATE]"
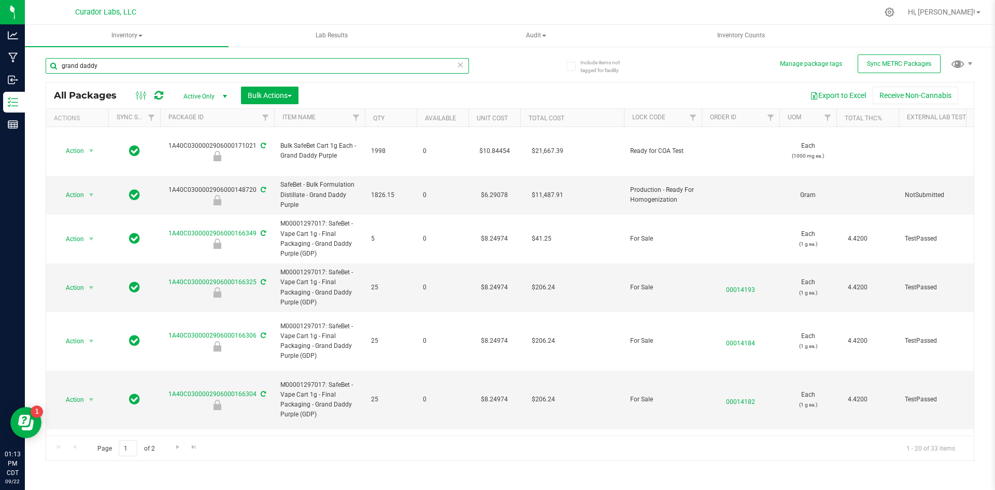
type input "grand daddy"
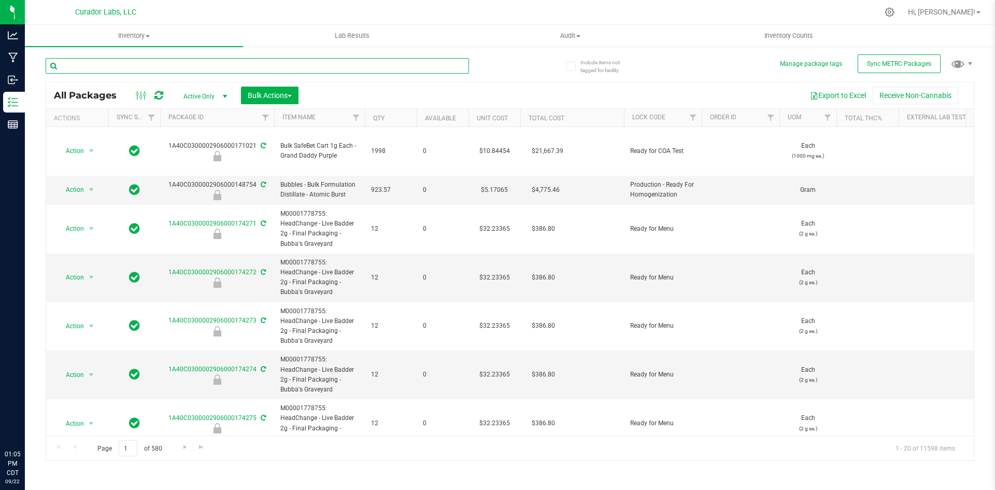
click at [244, 68] on input "text" at bounding box center [257, 66] width 423 height 16
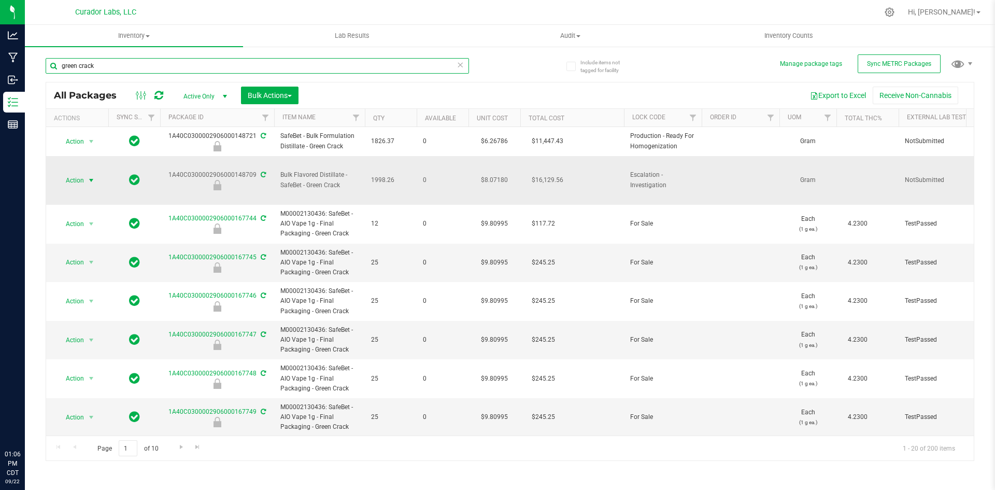
type input "green crack"
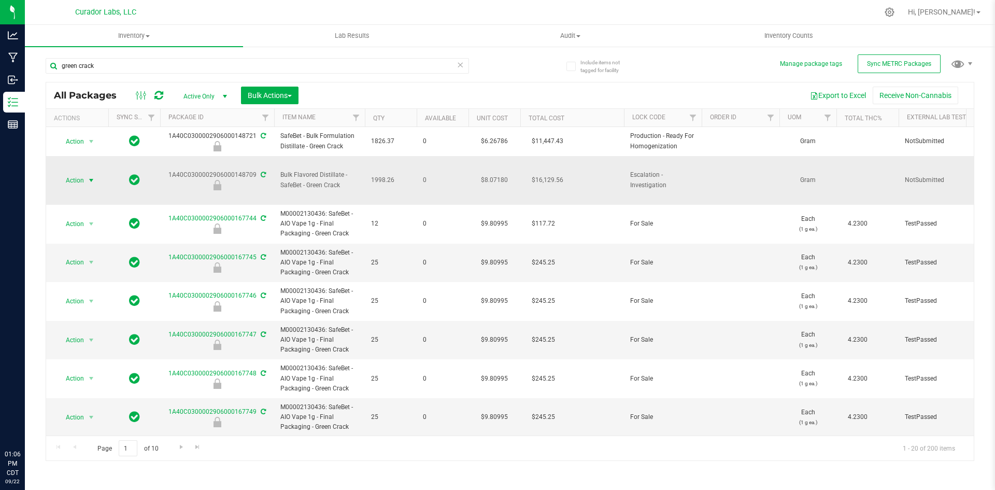
click at [70, 173] on span "Action" at bounding box center [70, 180] width 28 height 15
click at [86, 301] on li "Unlock package" at bounding box center [89, 309] width 65 height 16
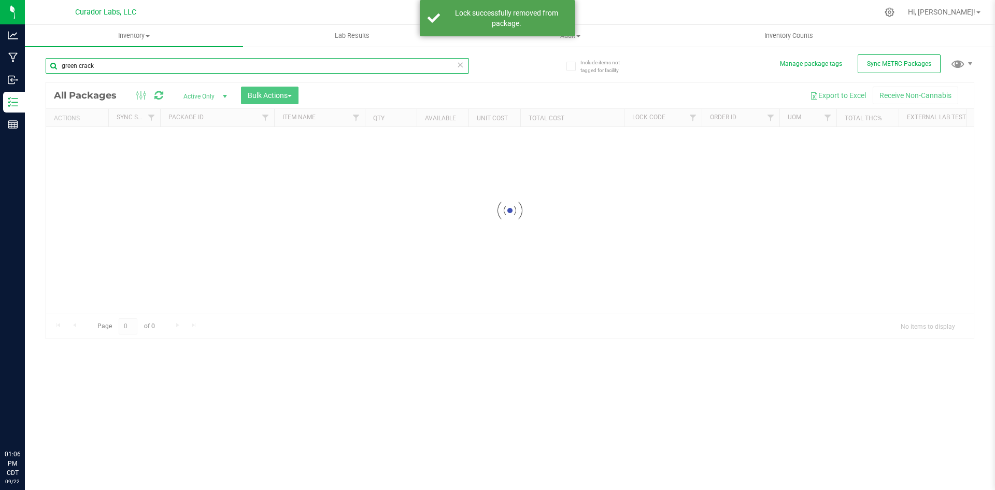
click at [123, 68] on input "green crack" at bounding box center [257, 66] width 423 height 16
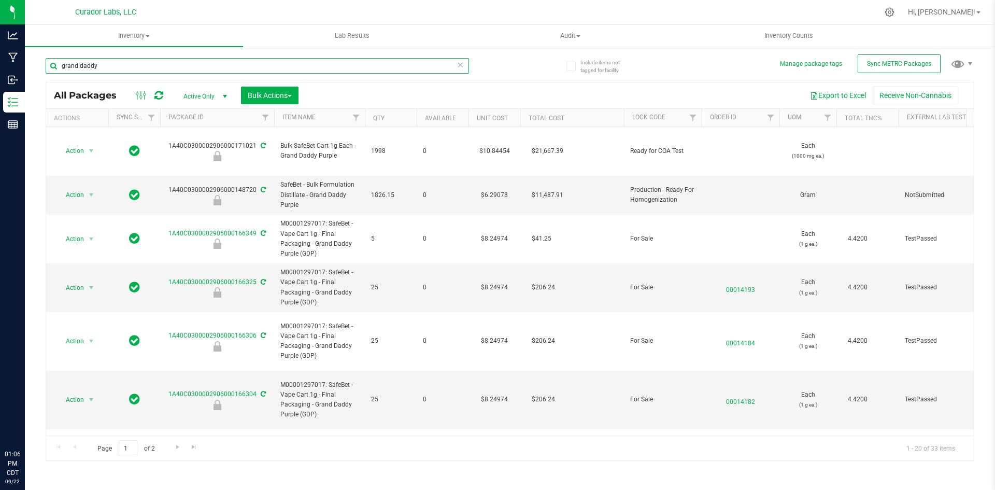
click at [97, 69] on input "grand daddy" at bounding box center [257, 66] width 423 height 16
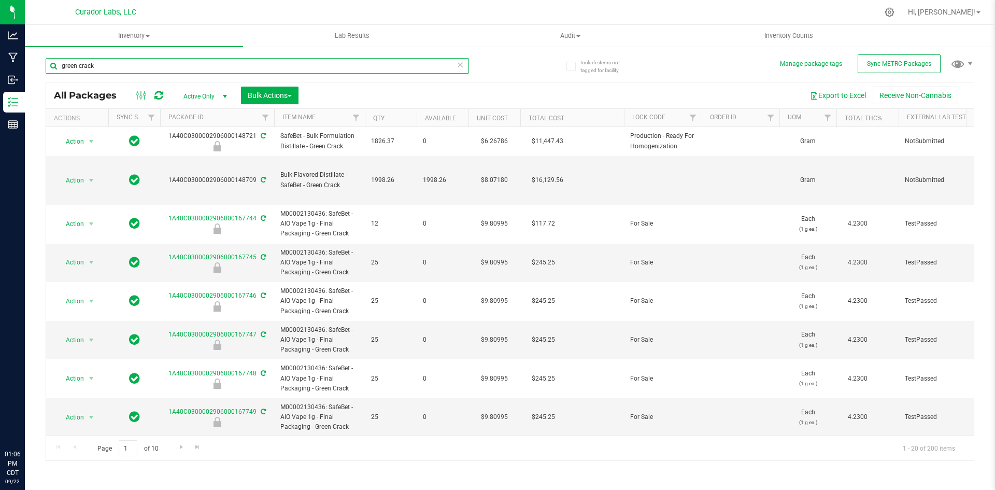
type input "green crack"
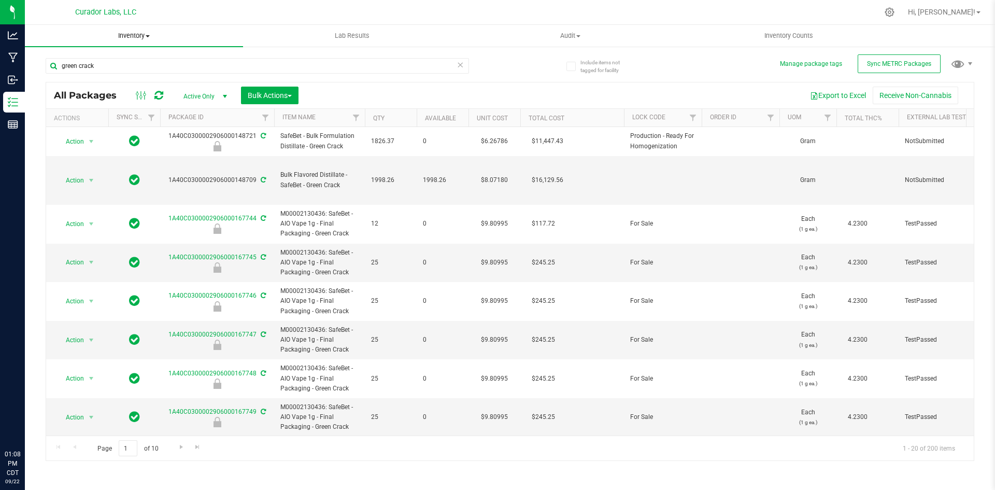
click at [137, 34] on span "Inventory" at bounding box center [134, 35] width 218 height 9
click at [118, 76] on li "All inventory" at bounding box center [134, 75] width 218 height 12
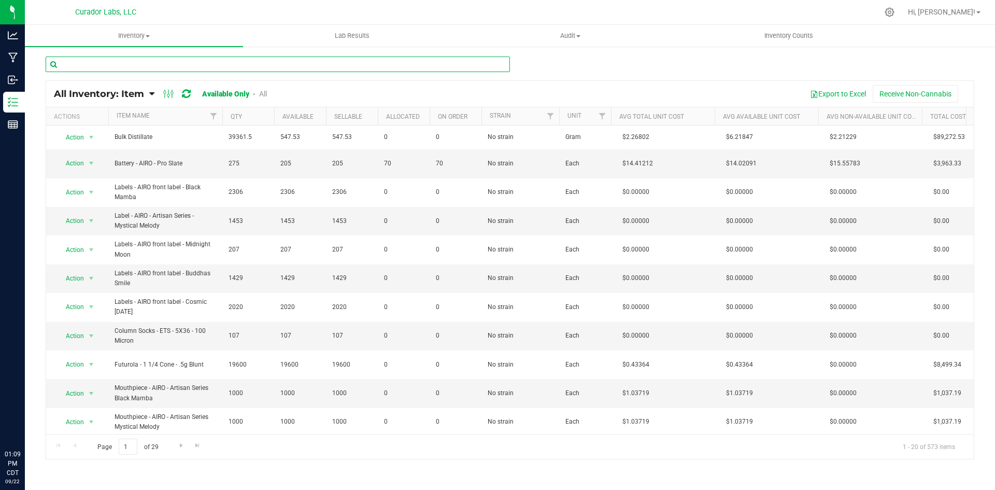
click at [256, 65] on input "text" at bounding box center [278, 64] width 464 height 16
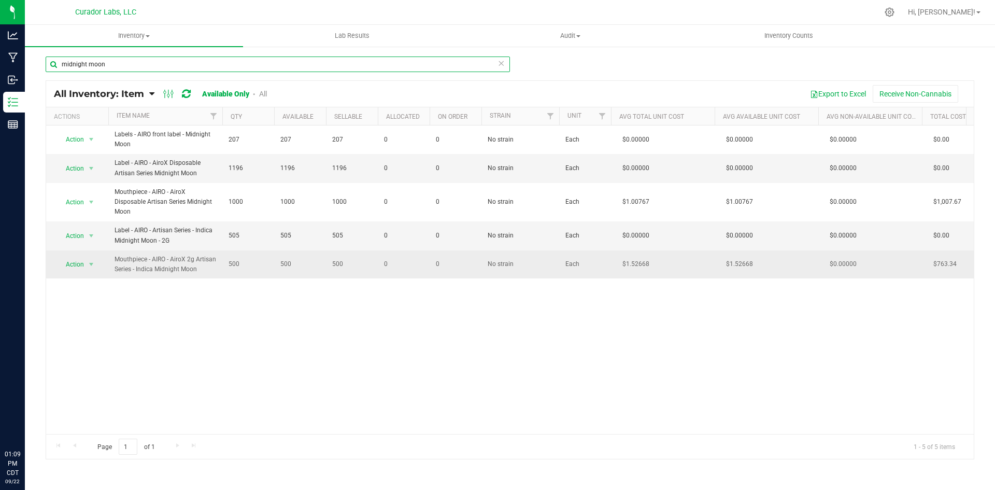
type input "midnight moon"
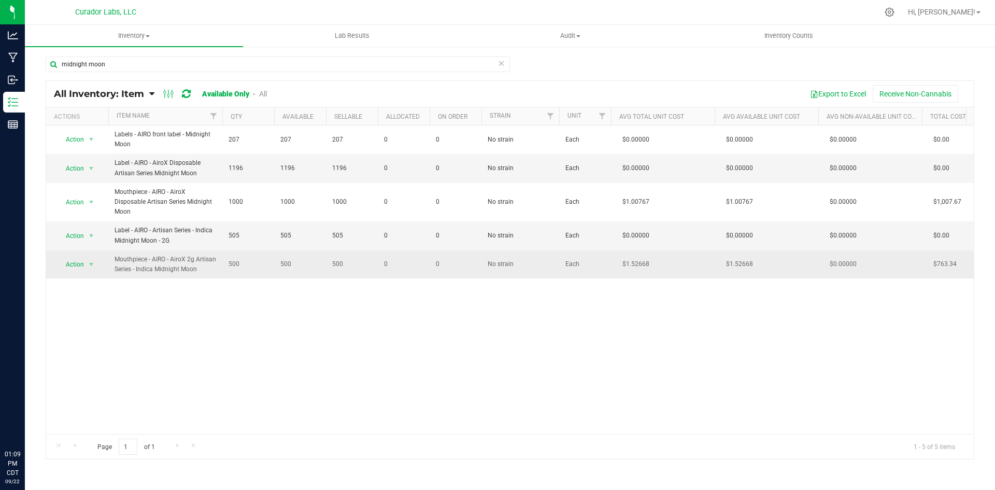
click at [174, 267] on span "Mouthpiece - AIRO - AiroX 2g Artisan Series - Indica Midnight Moon" at bounding box center [165, 264] width 102 height 20
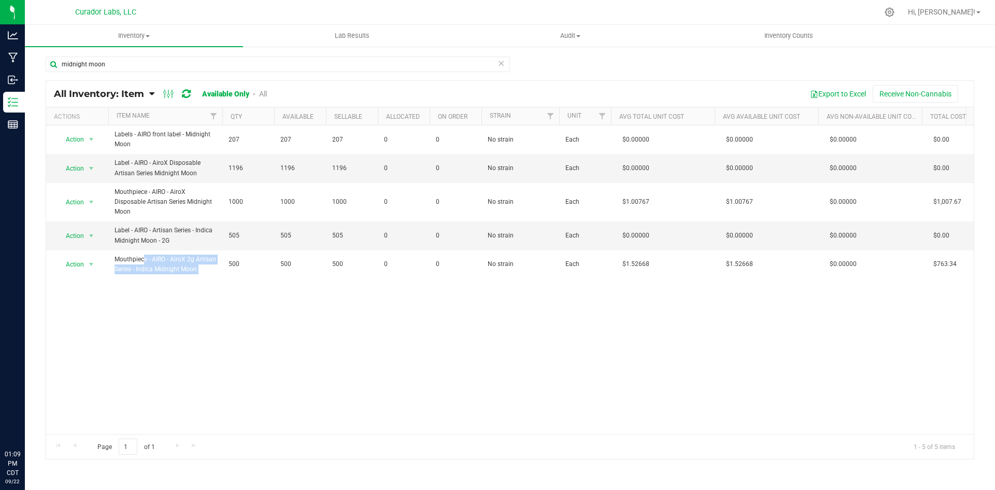
copy td "Mouthpiece - AIRO - AiroX 2g Artisan Series - Indica Midnight Moon"
click at [142, 34] on span "Inventory" at bounding box center [134, 35] width 218 height 9
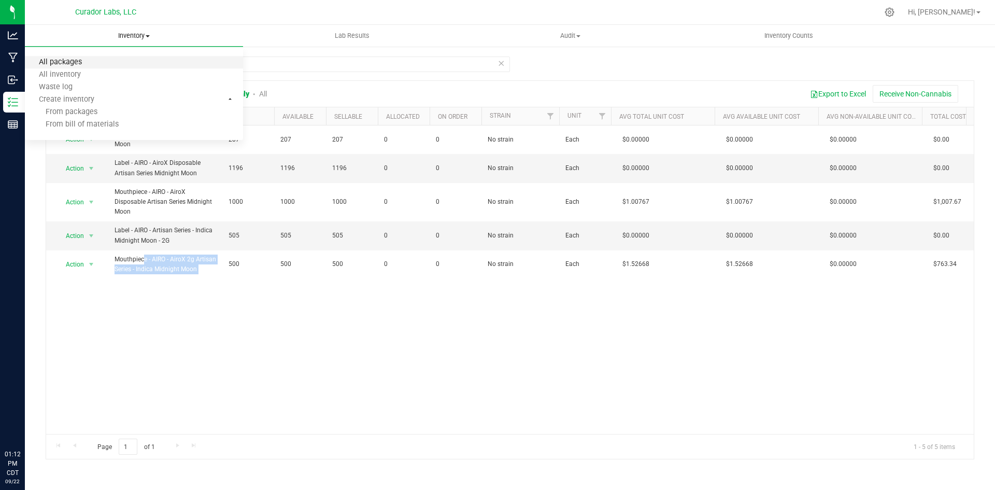
click at [90, 59] on span "All packages" at bounding box center [60, 62] width 71 height 9
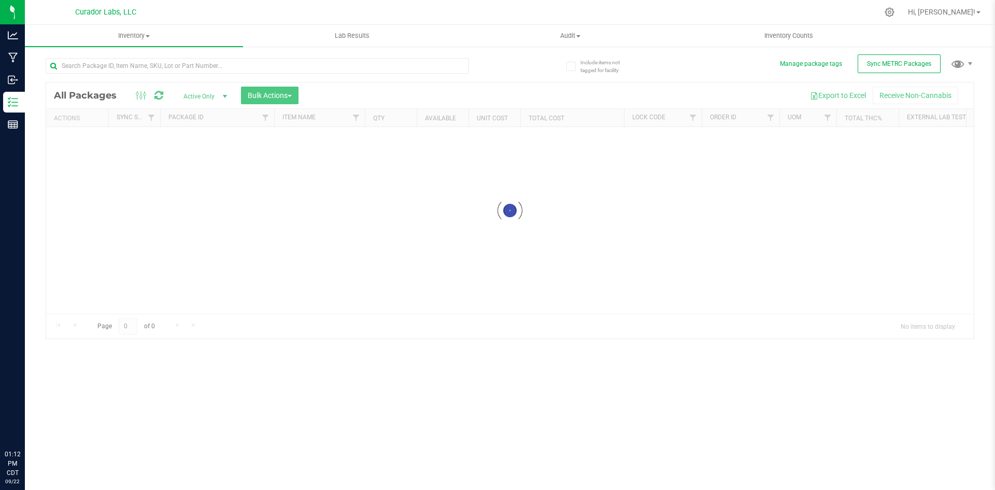
click at [135, 74] on div at bounding box center [257, 70] width 423 height 24
click at [134, 69] on input "text" at bounding box center [257, 66] width 423 height 16
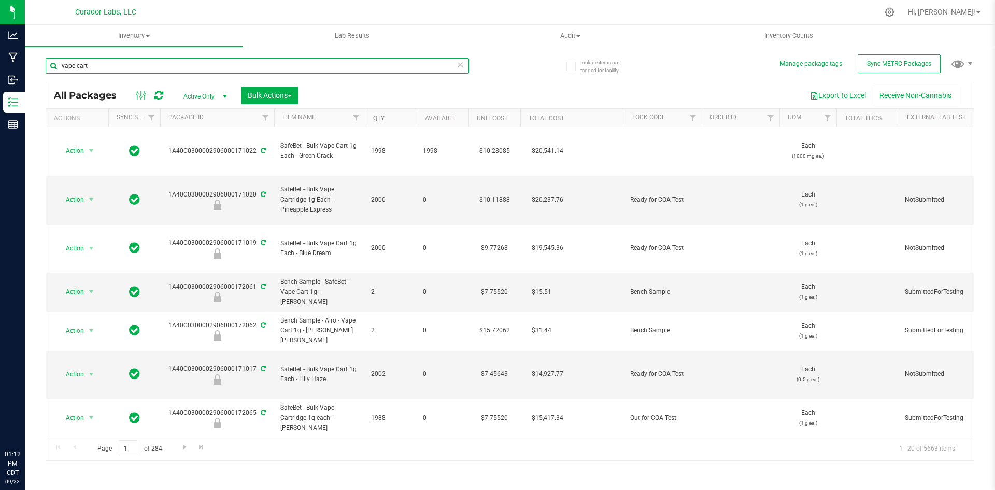
type input "vape cart"
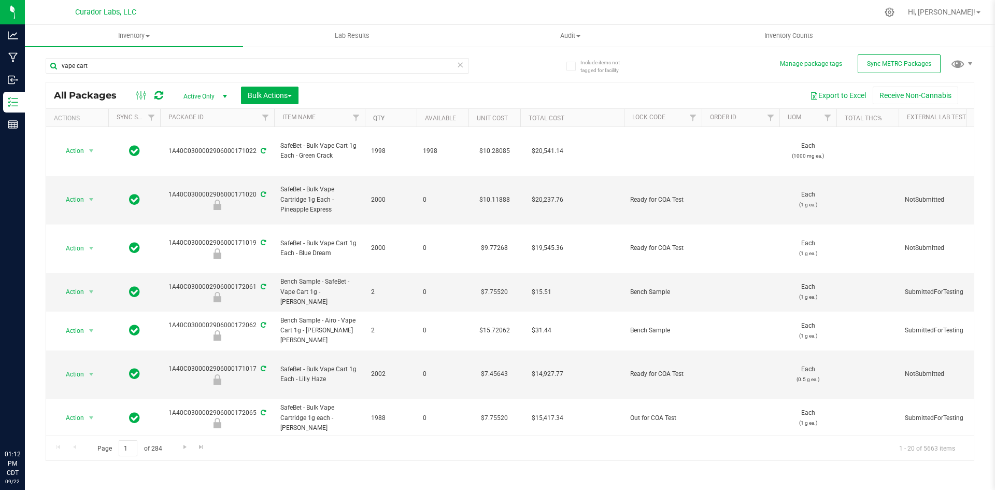
click at [383, 116] on link "Qty" at bounding box center [378, 117] width 11 height 7
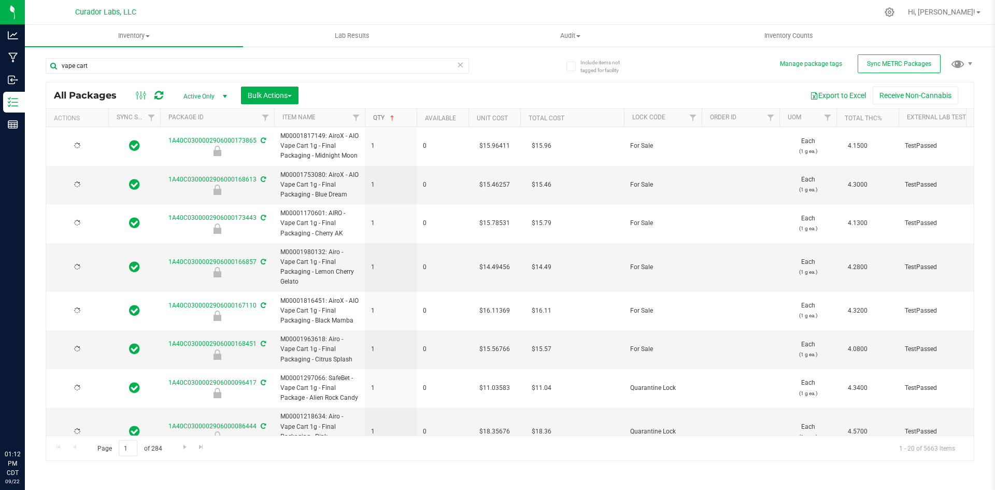
type input "[DATE]"
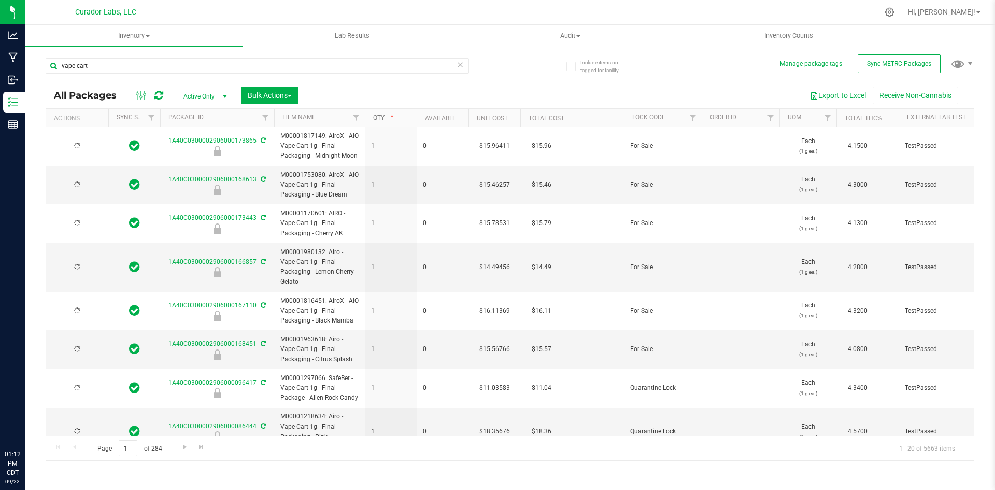
type input "[DATE]"
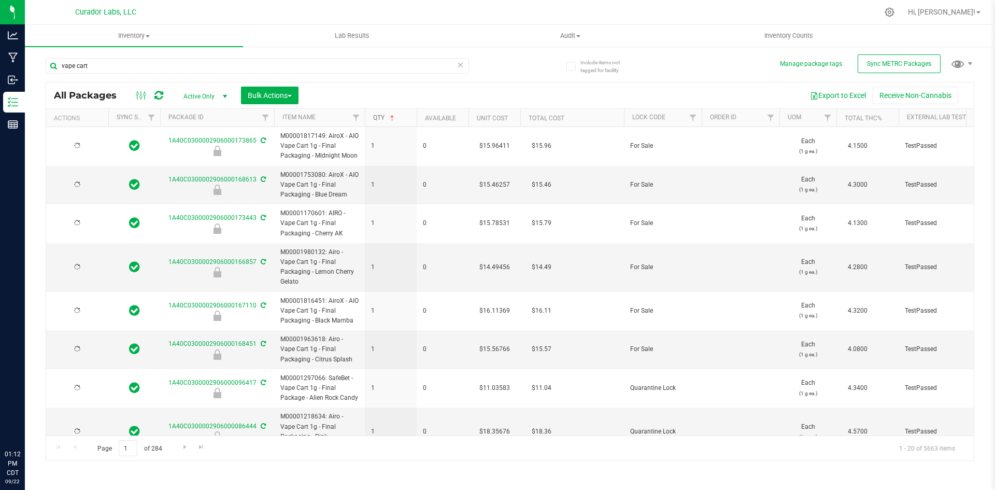
type input "[DATE]"
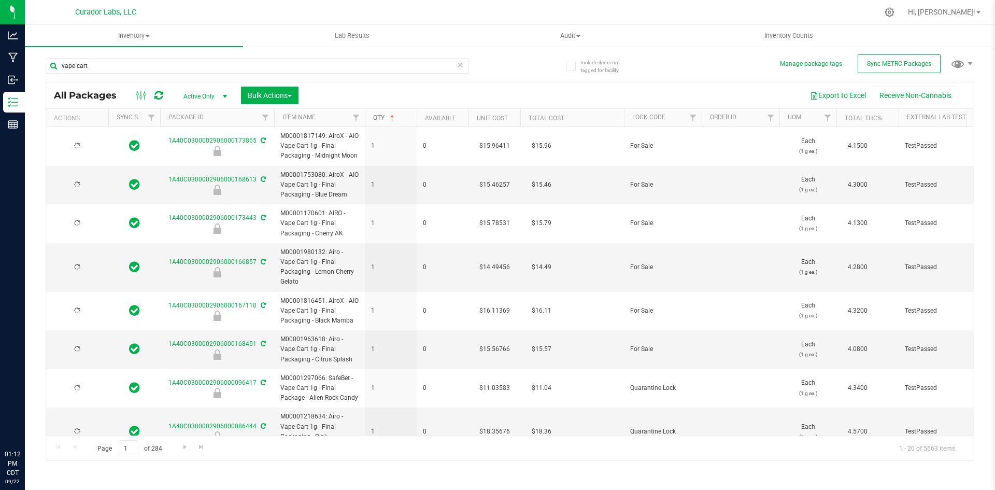
type input "[DATE]"
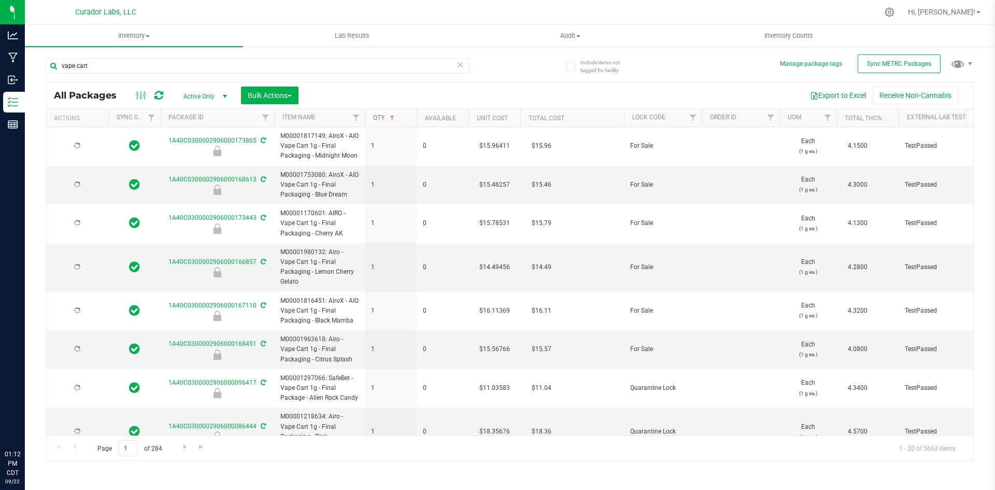
click at [384, 118] on link "Qty" at bounding box center [384, 117] width 23 height 7
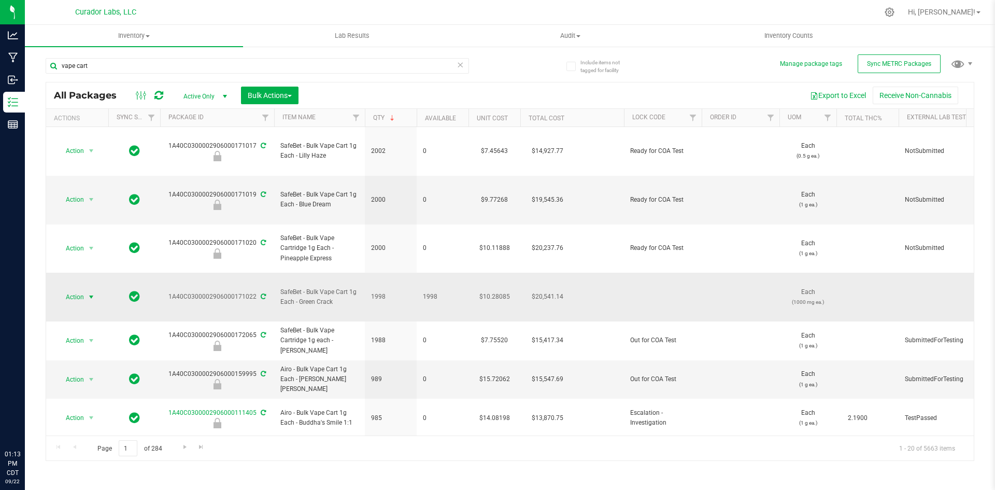
click at [69, 290] on span "Action" at bounding box center [70, 297] width 28 height 15
click at [90, 332] on li "Lock package" at bounding box center [89, 332] width 65 height 16
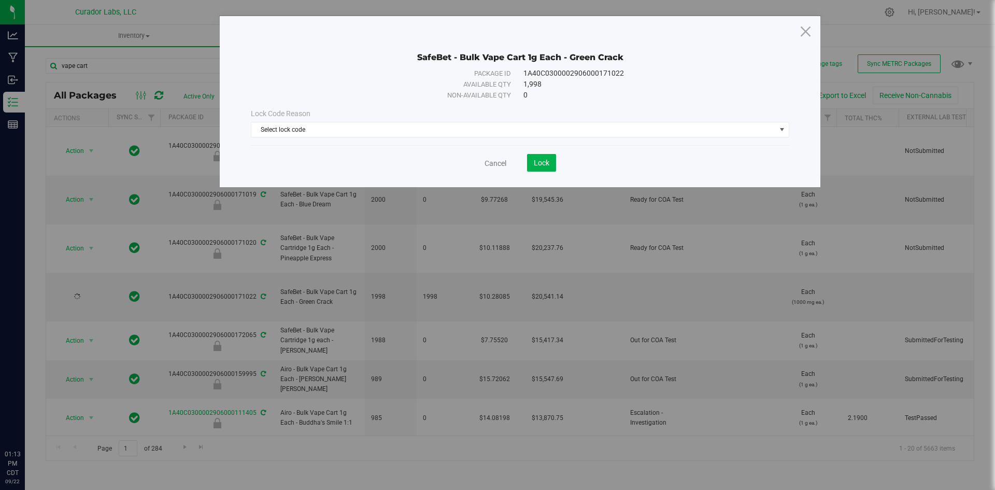
click at [377, 138] on div "Lock Code Reason Select lock code Select lock code Quarantine Lock Ready for Me…" at bounding box center [520, 122] width 554 height 45
click at [381, 134] on span "Select lock code" at bounding box center [513, 129] width 524 height 15
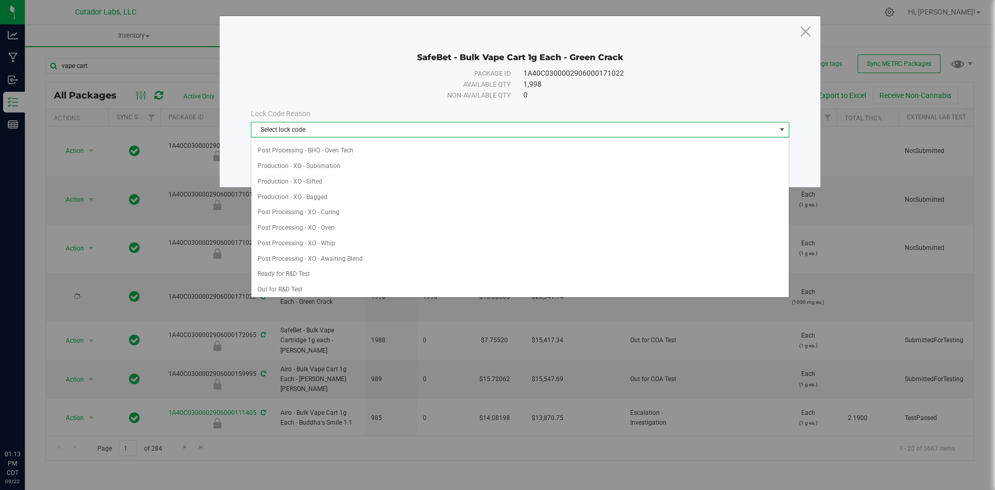
scroll to position [311, 0]
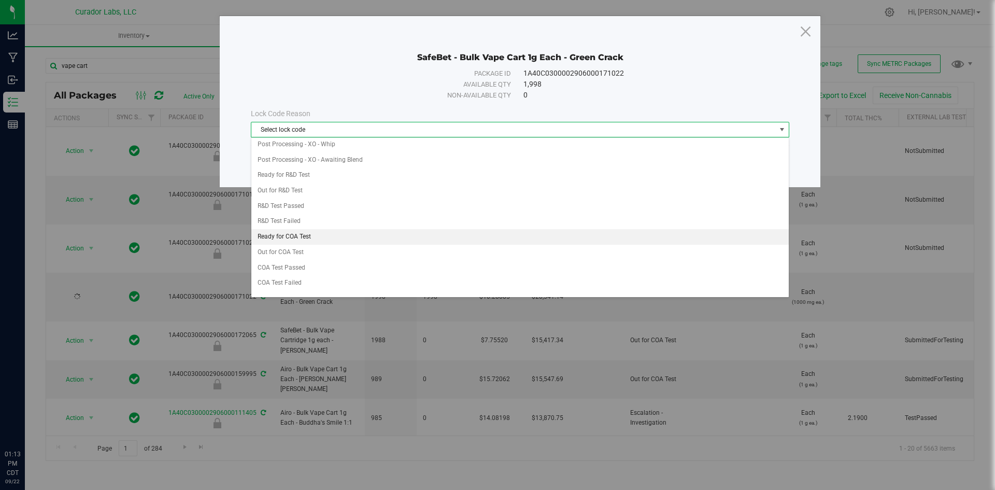
click at [311, 239] on li "Ready for COA Test" at bounding box center [519, 237] width 537 height 16
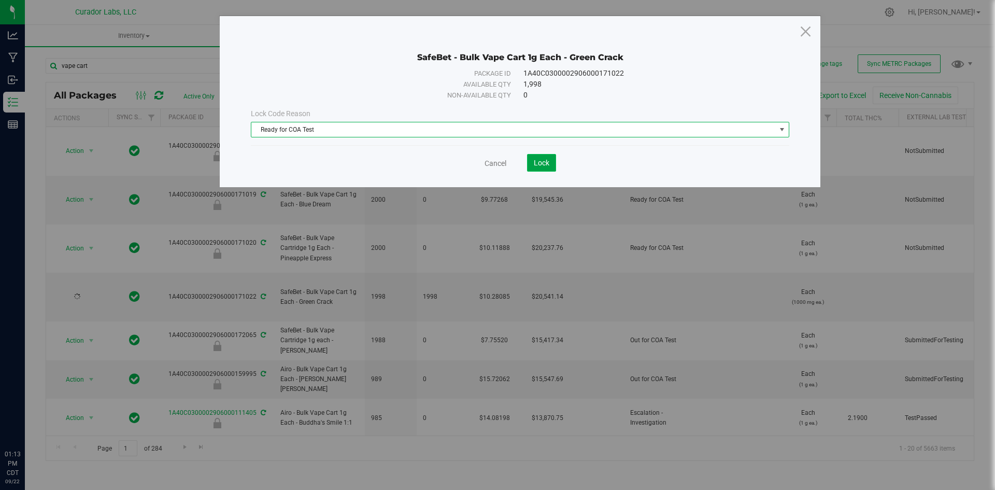
click at [539, 168] on button "Lock" at bounding box center [541, 163] width 29 height 18
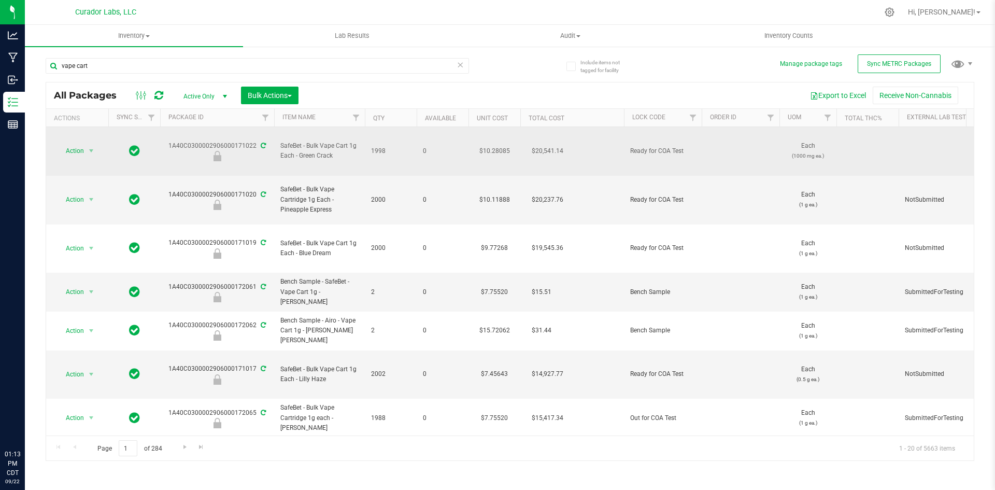
click at [315, 141] on span "SafeBet - Bulk Vape Cart 1g Each - Green Crack" at bounding box center [319, 151] width 78 height 20
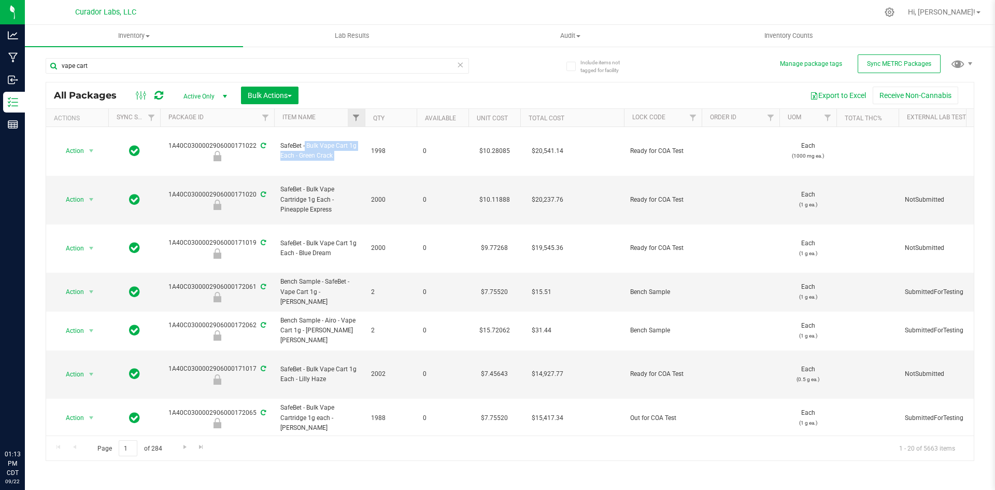
copy tr "SafeBet - Bulk Vape Cart 1g Each - Green Crack"
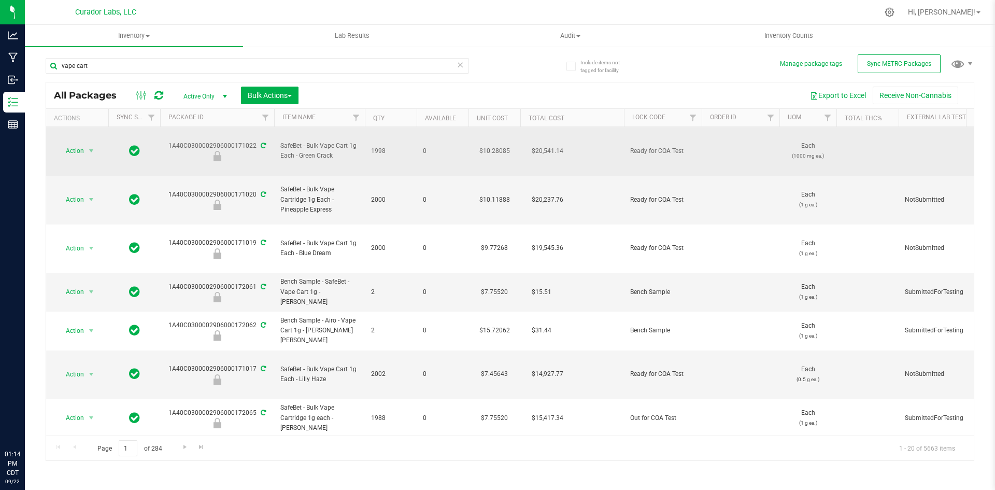
click at [235, 131] on td "1A40C0300002906000171022" at bounding box center [217, 151] width 114 height 49
click at [235, 141] on div "1A40C0300002906000171022" at bounding box center [217, 151] width 117 height 20
copy div "1A40C0300002906000171022"
